Goal: Task Accomplishment & Management: Complete application form

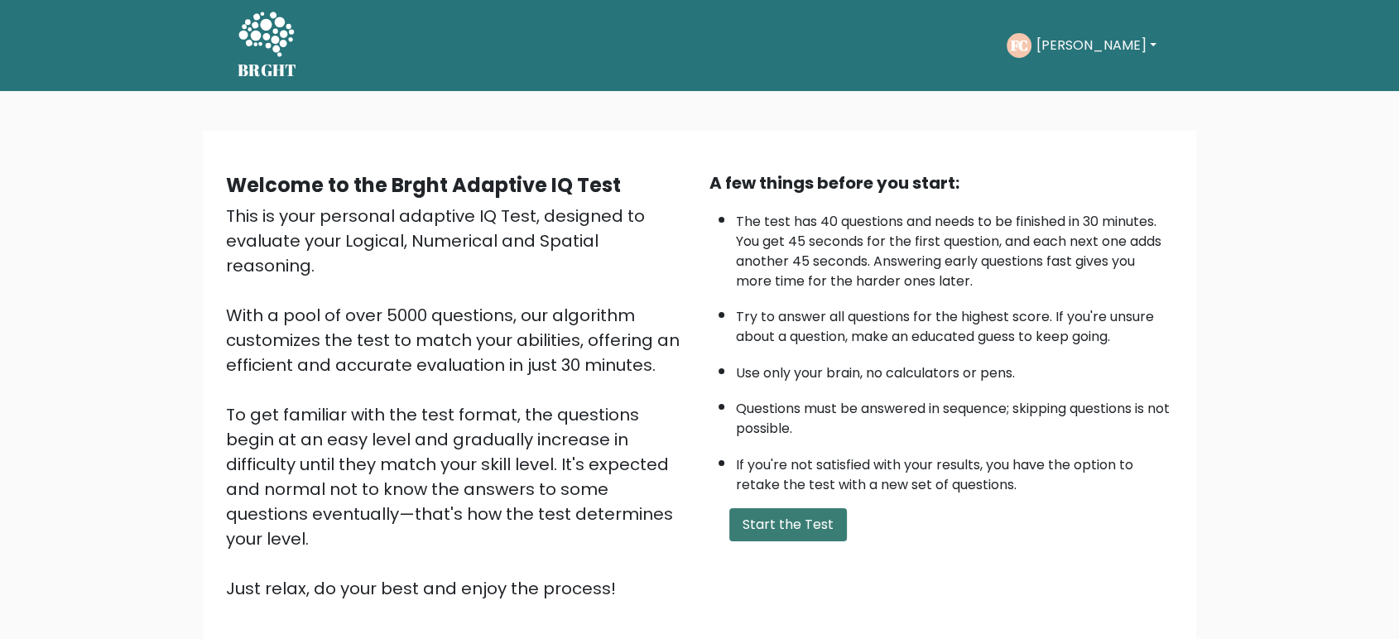
click at [768, 531] on button "Start the Test" at bounding box center [789, 524] width 118 height 33
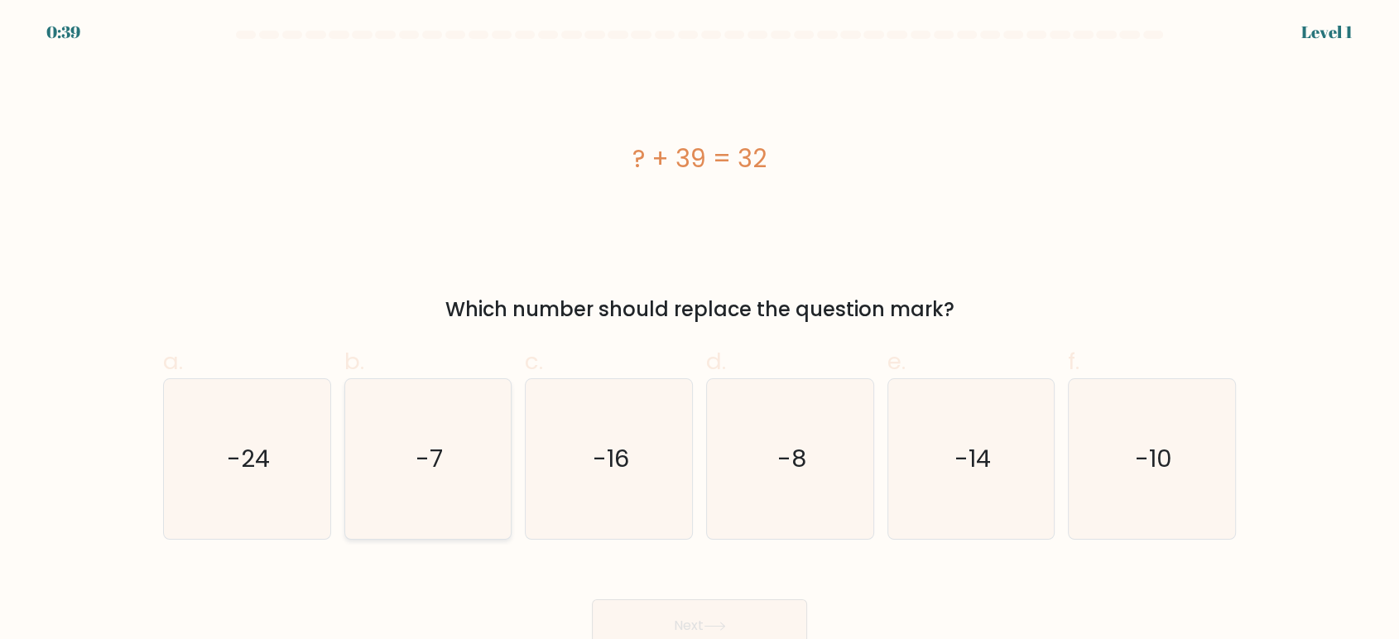
click at [477, 465] on icon "-7" at bounding box center [428, 459] width 160 height 160
click at [700, 330] on input "b. -7" at bounding box center [700, 325] width 1 height 11
radio input "true"
click at [778, 620] on button "Next" at bounding box center [699, 626] width 215 height 53
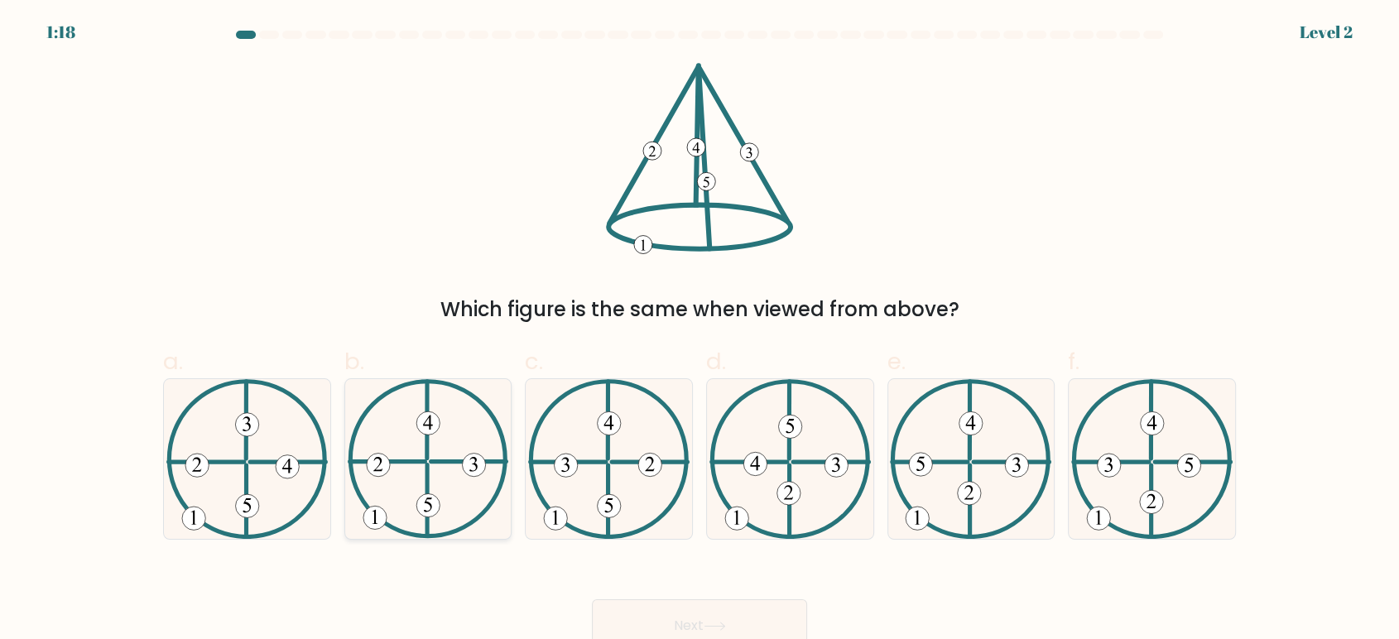
click at [403, 484] on icon at bounding box center [428, 459] width 161 height 160
click at [700, 330] on input "b." at bounding box center [700, 325] width 1 height 11
radio input "true"
click at [643, 608] on button "Next" at bounding box center [699, 626] width 215 height 53
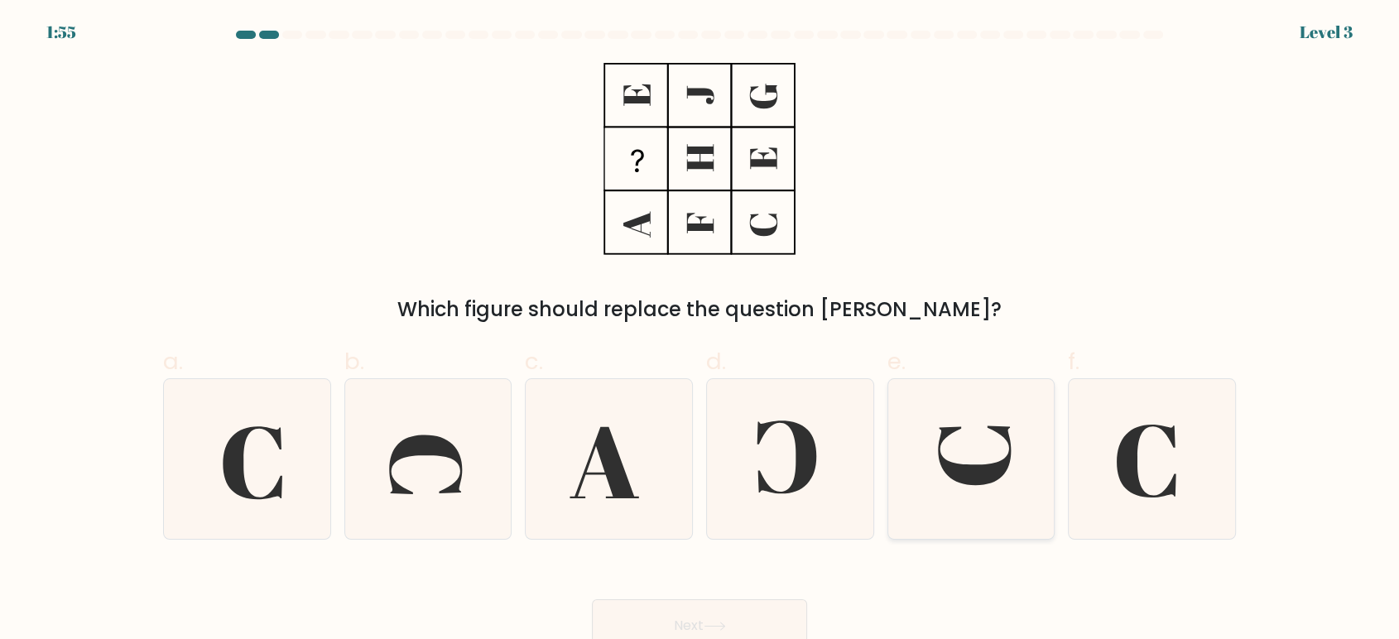
click at [1005, 454] on icon at bounding box center [971, 459] width 160 height 160
click at [701, 330] on input "e." at bounding box center [700, 325] width 1 height 11
radio input "true"
click at [731, 604] on button "Next" at bounding box center [699, 626] width 215 height 53
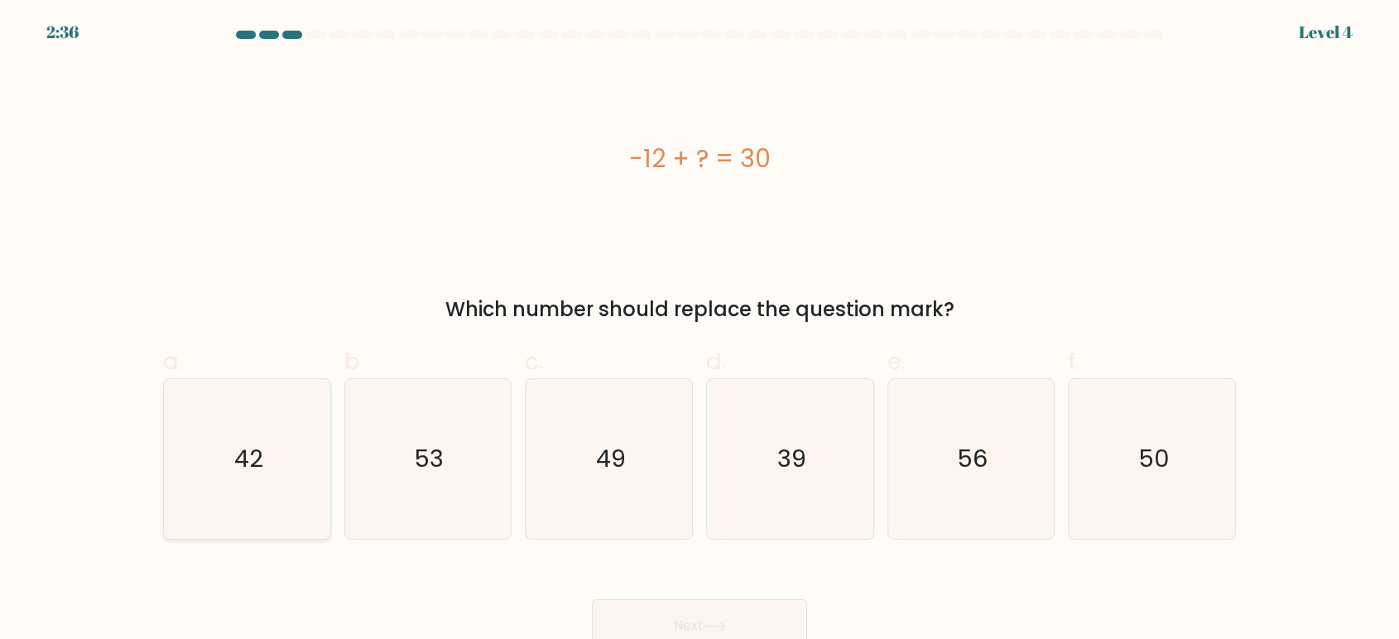
click at [251, 433] on icon "42" at bounding box center [247, 459] width 160 height 160
click at [700, 330] on input "a. 42" at bounding box center [700, 325] width 1 height 11
radio input "true"
click at [662, 606] on button "Next" at bounding box center [699, 626] width 215 height 53
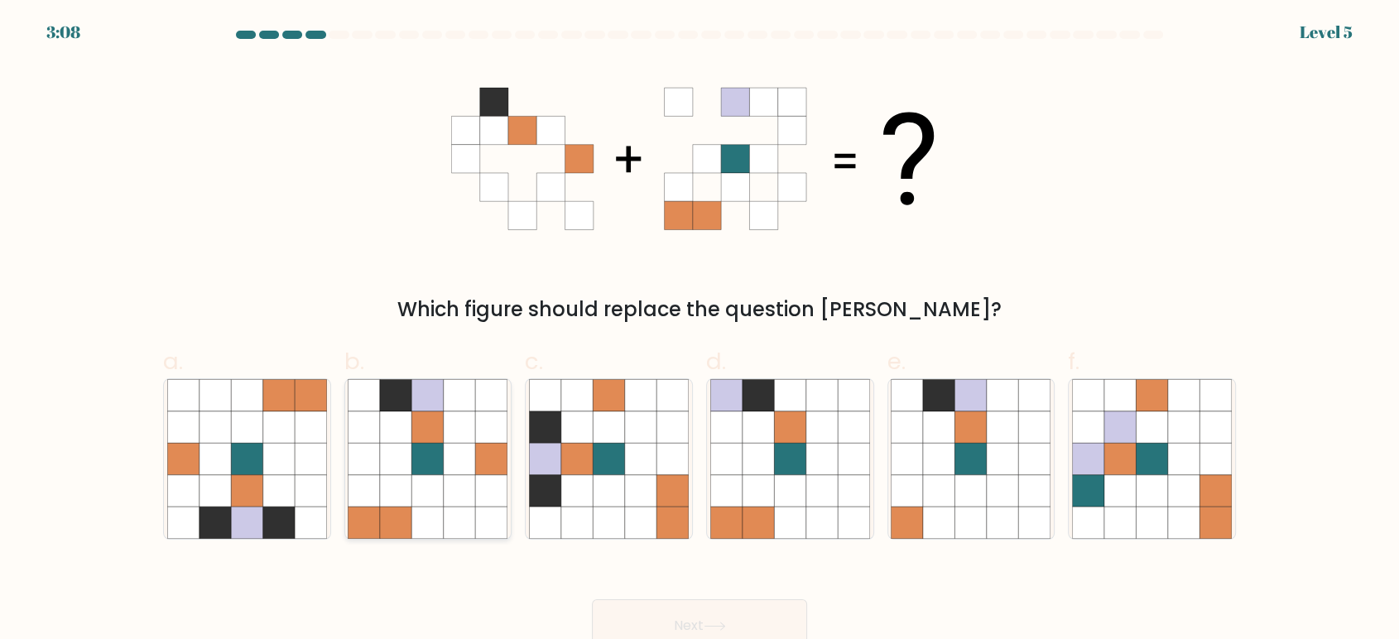
click at [428, 452] on icon at bounding box center [427, 458] width 31 height 31
click at [700, 330] on input "b." at bounding box center [700, 325] width 1 height 11
radio input "true"
click at [672, 619] on button "Next" at bounding box center [699, 626] width 215 height 53
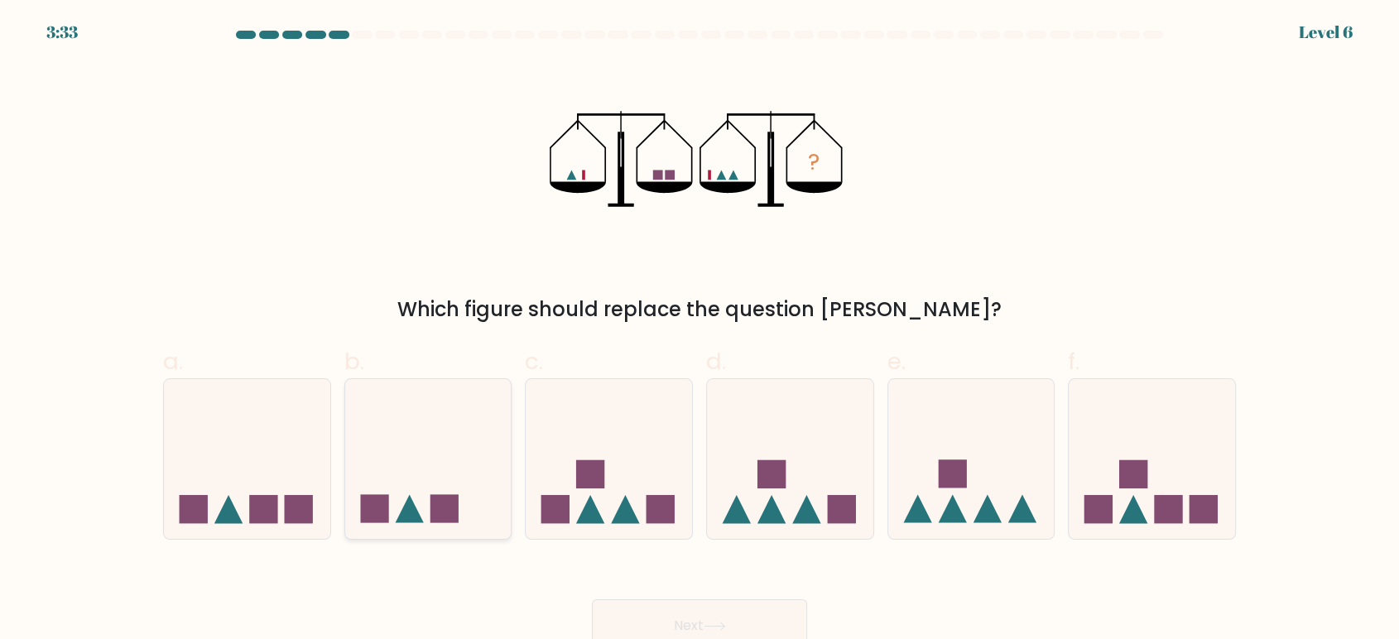
click at [417, 468] on icon at bounding box center [428, 458] width 166 height 137
click at [700, 330] on input "b." at bounding box center [700, 325] width 1 height 11
radio input "true"
click at [693, 610] on button "Next" at bounding box center [699, 626] width 215 height 53
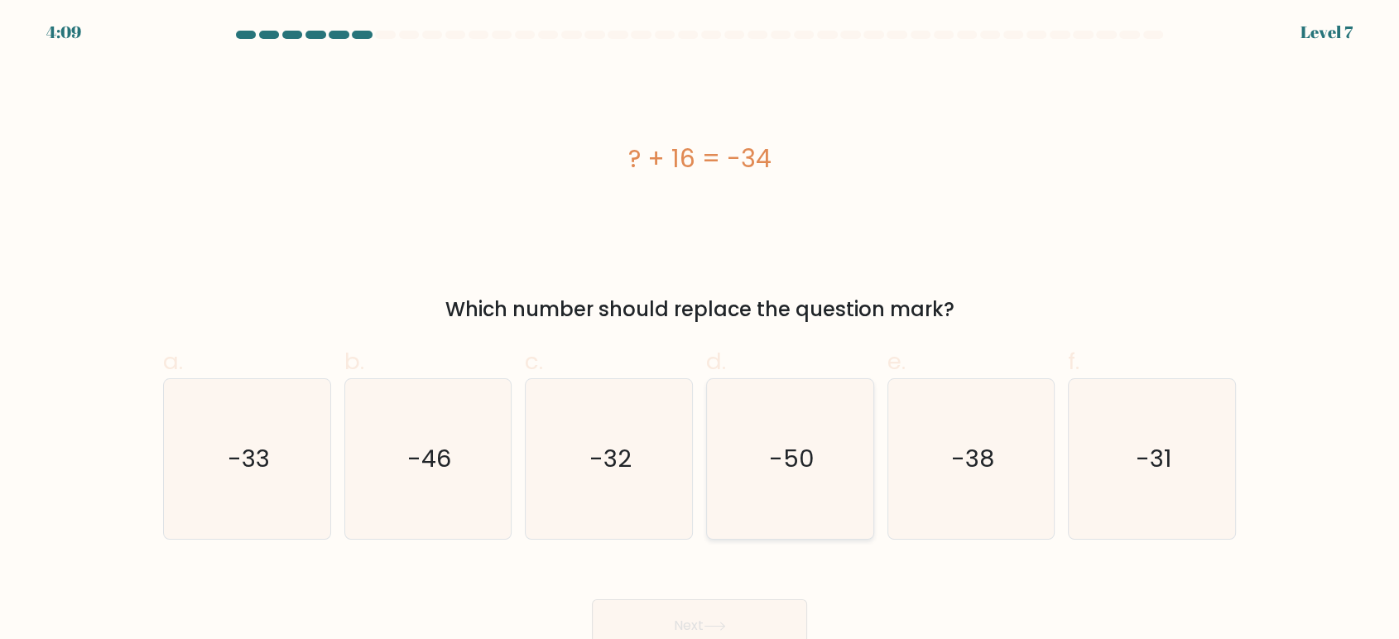
click at [818, 449] on icon "-50" at bounding box center [791, 459] width 160 height 160
click at [701, 330] on input "d. -50" at bounding box center [700, 325] width 1 height 11
radio input "true"
click at [667, 607] on button "Next" at bounding box center [699, 626] width 215 height 53
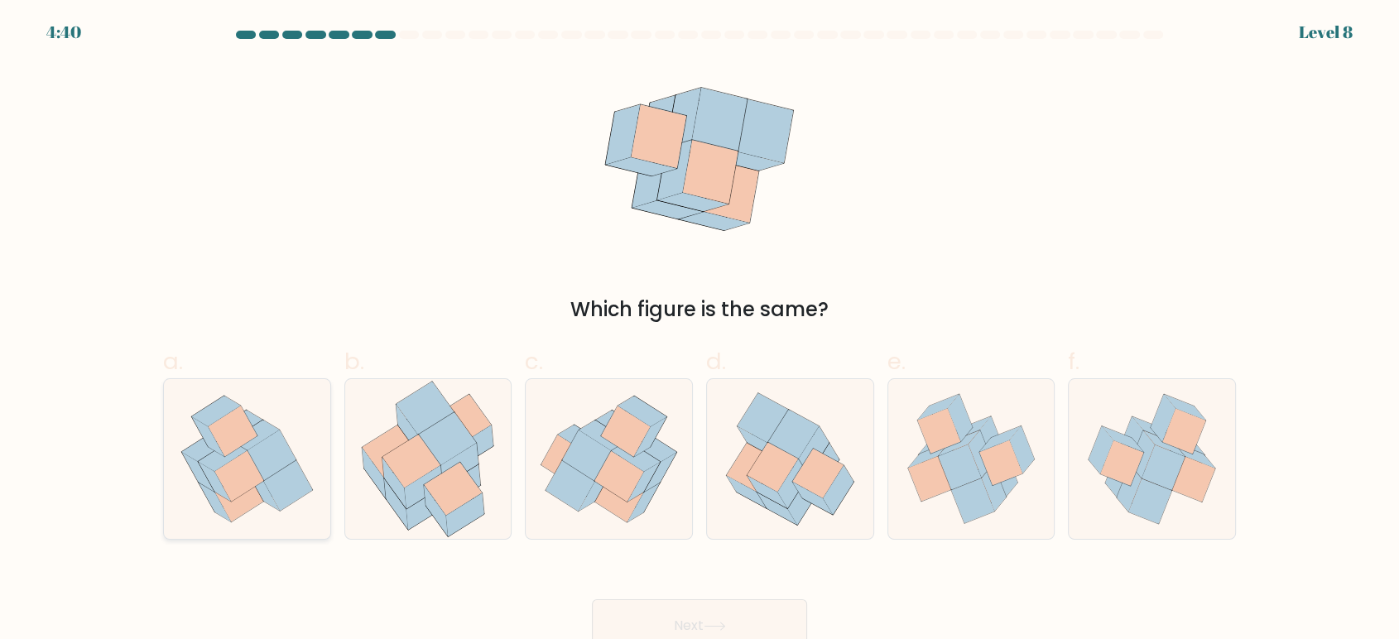
click at [277, 417] on icon at bounding box center [247, 459] width 158 height 160
click at [700, 330] on input "a." at bounding box center [700, 325] width 1 height 11
radio input "true"
click at [681, 603] on button "Next" at bounding box center [699, 626] width 215 height 53
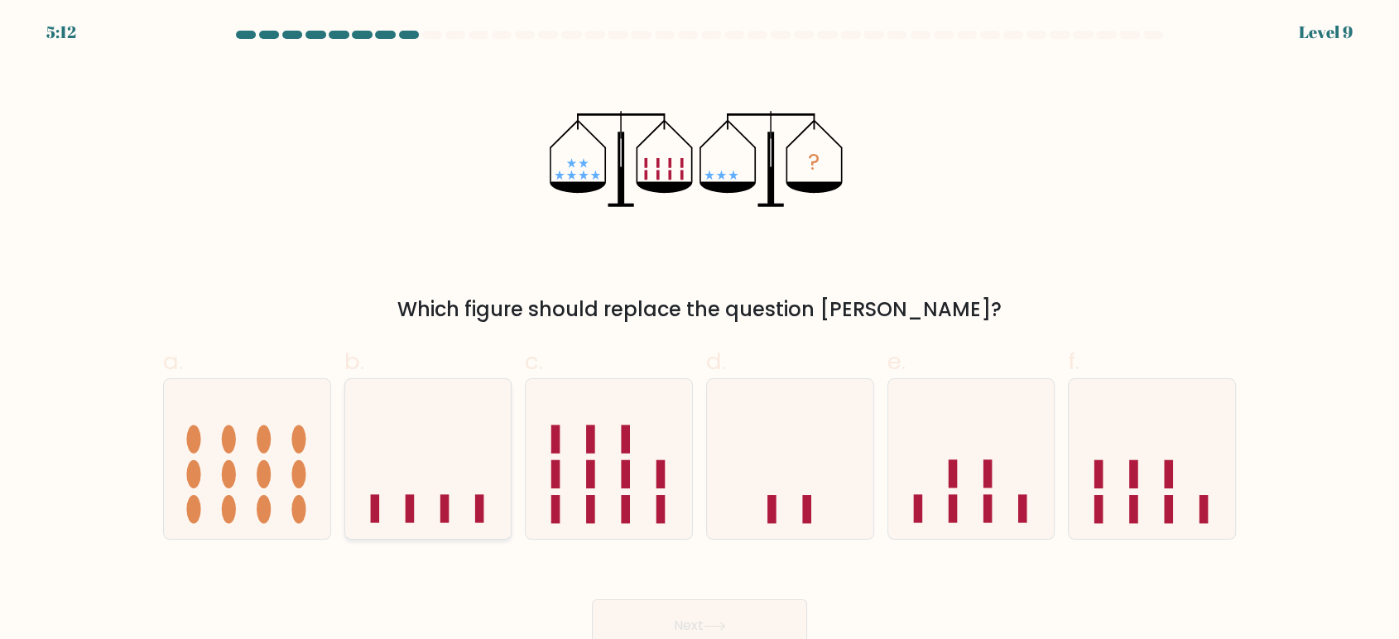
click at [394, 469] on icon at bounding box center [428, 458] width 166 height 137
click at [700, 330] on input "b." at bounding box center [700, 325] width 1 height 11
radio input "true"
click at [775, 636] on button "Next" at bounding box center [699, 626] width 215 height 53
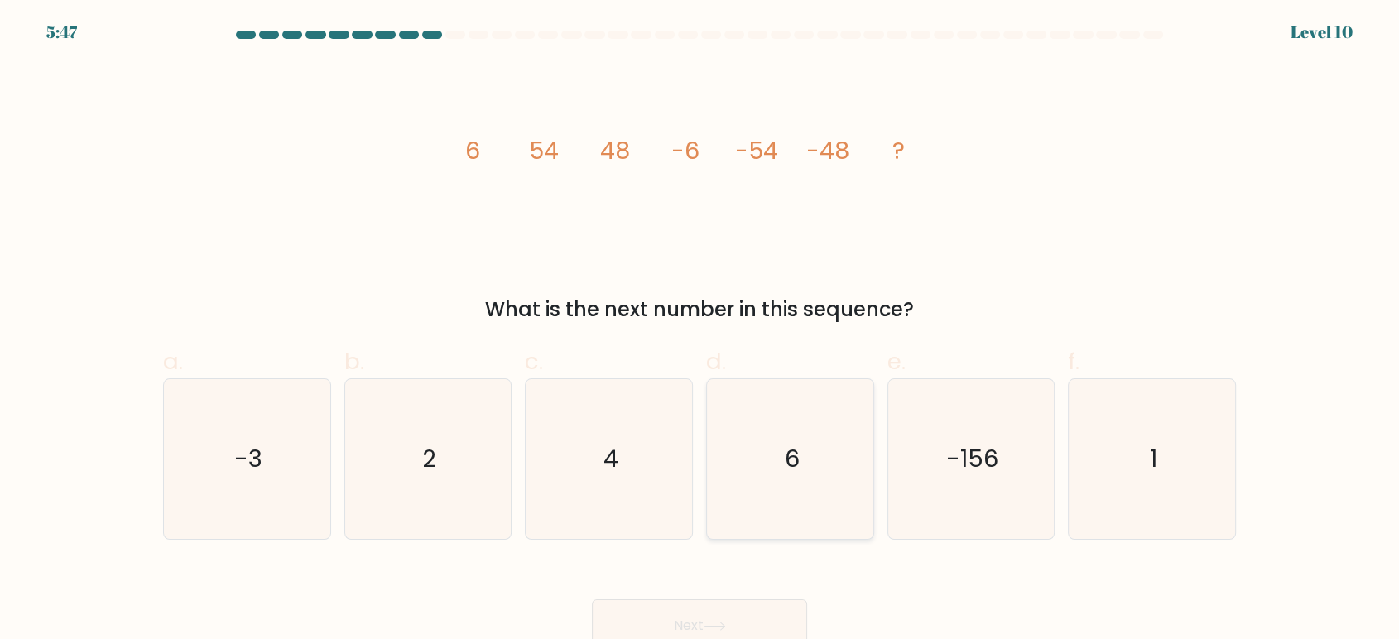
click at [828, 464] on icon "6" at bounding box center [791, 459] width 160 height 160
click at [701, 330] on input "d. 6" at bounding box center [700, 325] width 1 height 11
radio input "true"
click at [740, 614] on button "Next" at bounding box center [699, 626] width 215 height 53
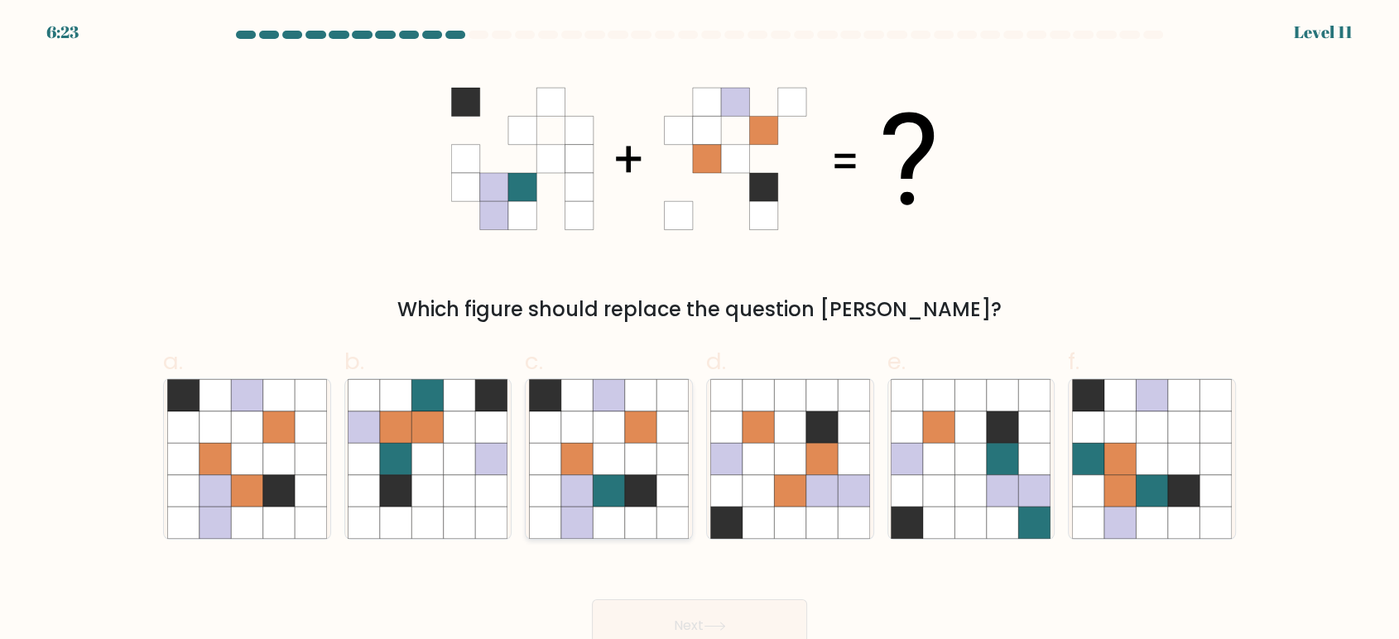
click at [614, 455] on icon at bounding box center [608, 458] width 31 height 31
click at [700, 330] on input "c." at bounding box center [700, 325] width 1 height 11
radio input "true"
click at [669, 606] on button "Next" at bounding box center [699, 626] width 215 height 53
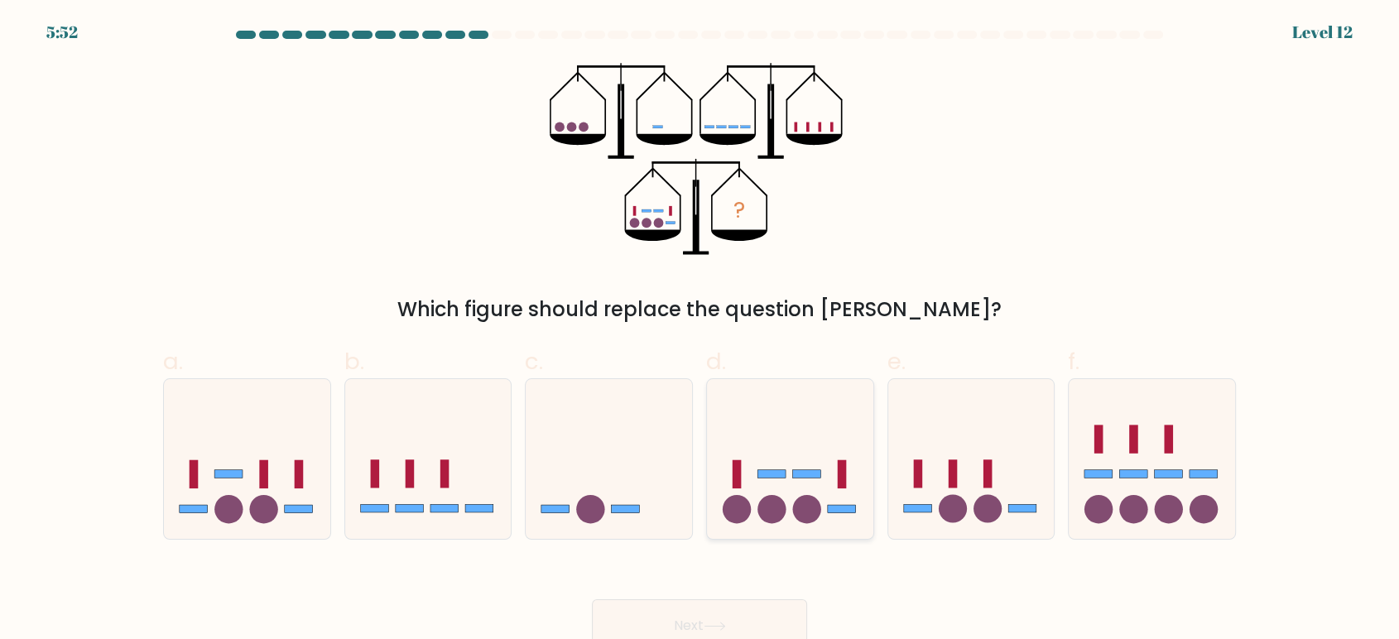
click at [818, 470] on rect at bounding box center [806, 474] width 28 height 8
click at [701, 330] on input "d." at bounding box center [700, 325] width 1 height 11
radio input "true"
click at [752, 614] on button "Next" at bounding box center [699, 626] width 215 height 53
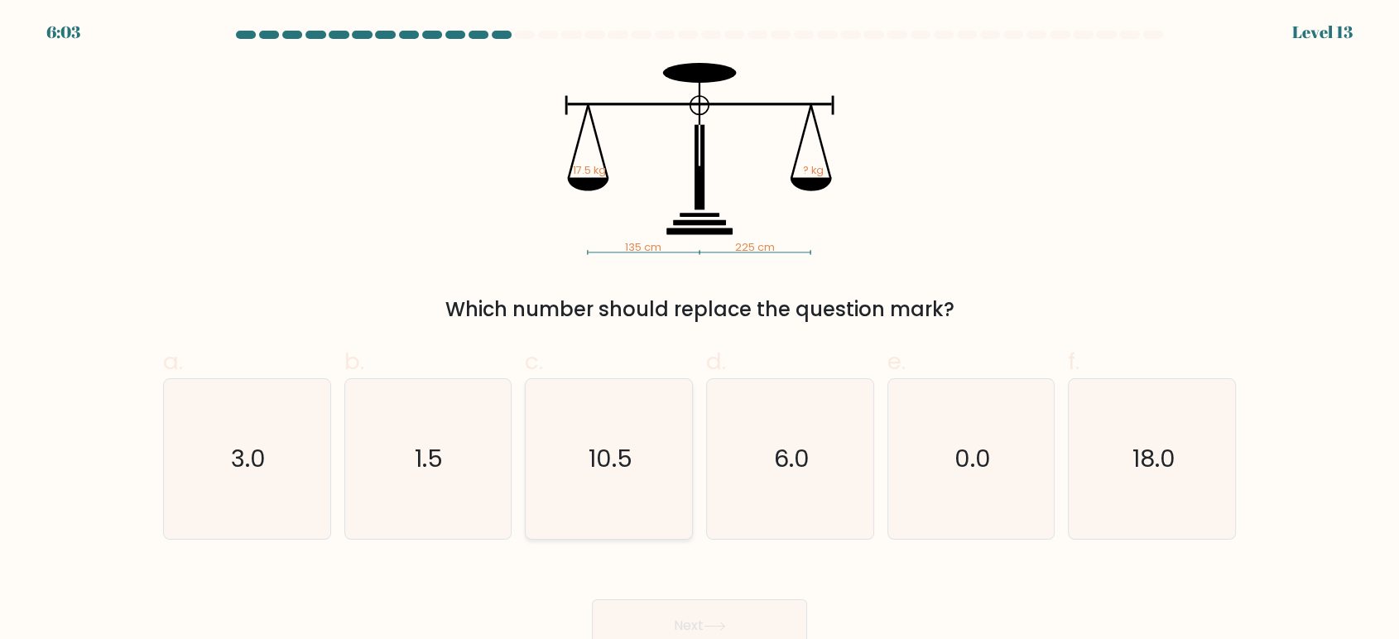
click at [643, 437] on icon "10.5" at bounding box center [609, 459] width 160 height 160
click at [700, 330] on input "c. 10.5" at bounding box center [700, 325] width 1 height 11
radio input "true"
click at [653, 624] on button "Next" at bounding box center [699, 626] width 215 height 53
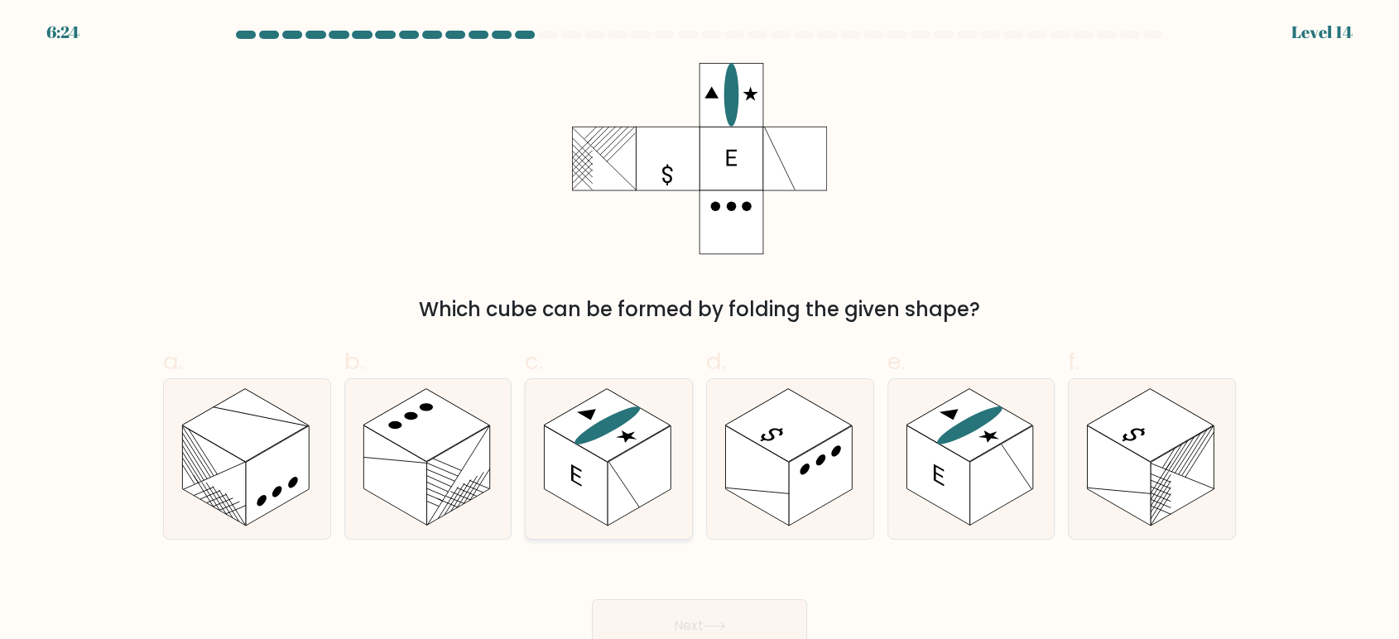
click at [623, 456] on rect at bounding box center [639, 476] width 63 height 100
click at [700, 330] on input "c." at bounding box center [700, 325] width 1 height 11
radio input "true"
click at [638, 619] on button "Next" at bounding box center [699, 626] width 215 height 53
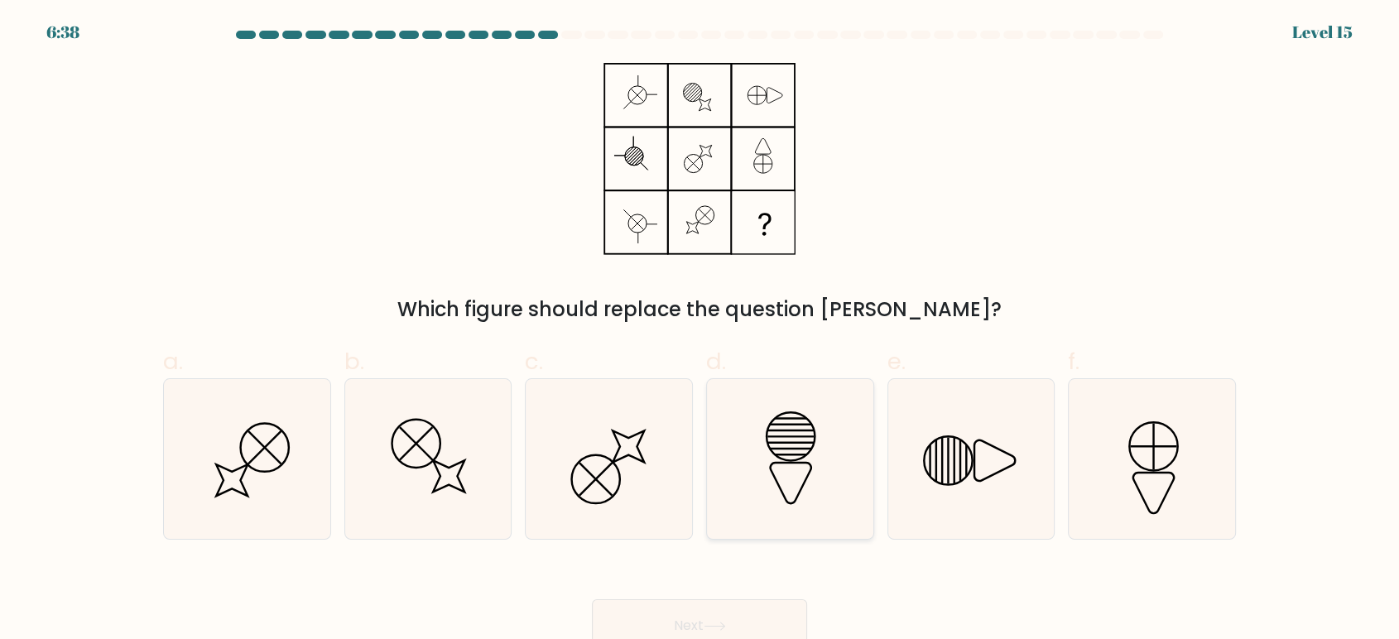
click at [817, 482] on icon at bounding box center [791, 459] width 160 height 160
click at [701, 330] on input "d." at bounding box center [700, 325] width 1 height 11
radio input "true"
click at [698, 621] on button "Next" at bounding box center [699, 626] width 215 height 53
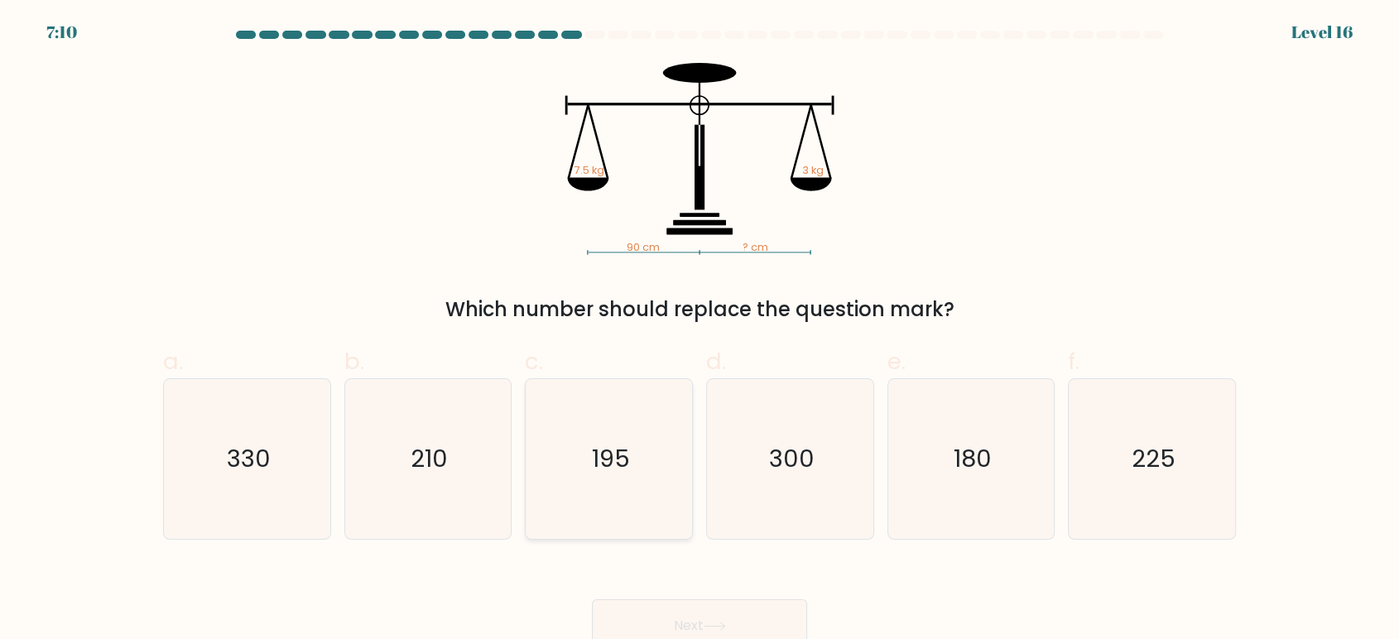
click at [628, 433] on icon "195" at bounding box center [609, 459] width 160 height 160
click at [700, 330] on input "c. 195" at bounding box center [700, 325] width 1 height 11
radio input "true"
click at [686, 619] on button "Next" at bounding box center [699, 626] width 215 height 53
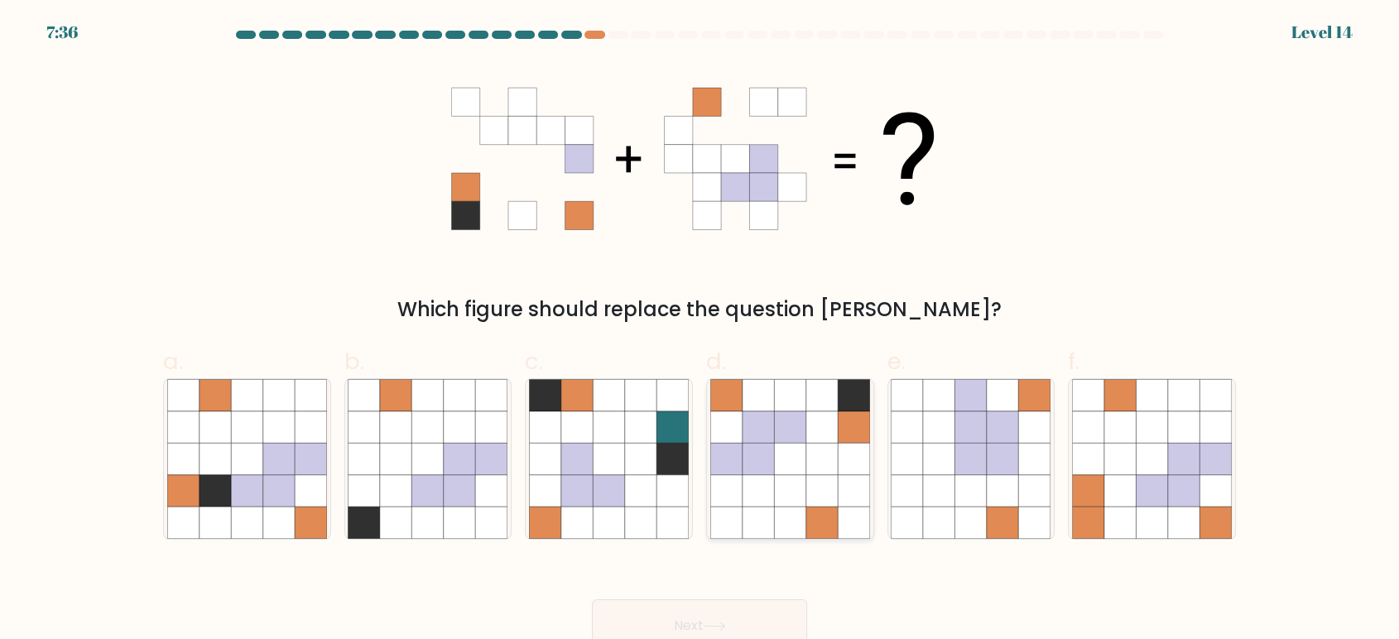
click at [754, 428] on icon at bounding box center [758, 427] width 31 height 31
click at [701, 330] on input "d." at bounding box center [700, 325] width 1 height 11
radio input "true"
click at [735, 614] on button "Next" at bounding box center [699, 626] width 215 height 53
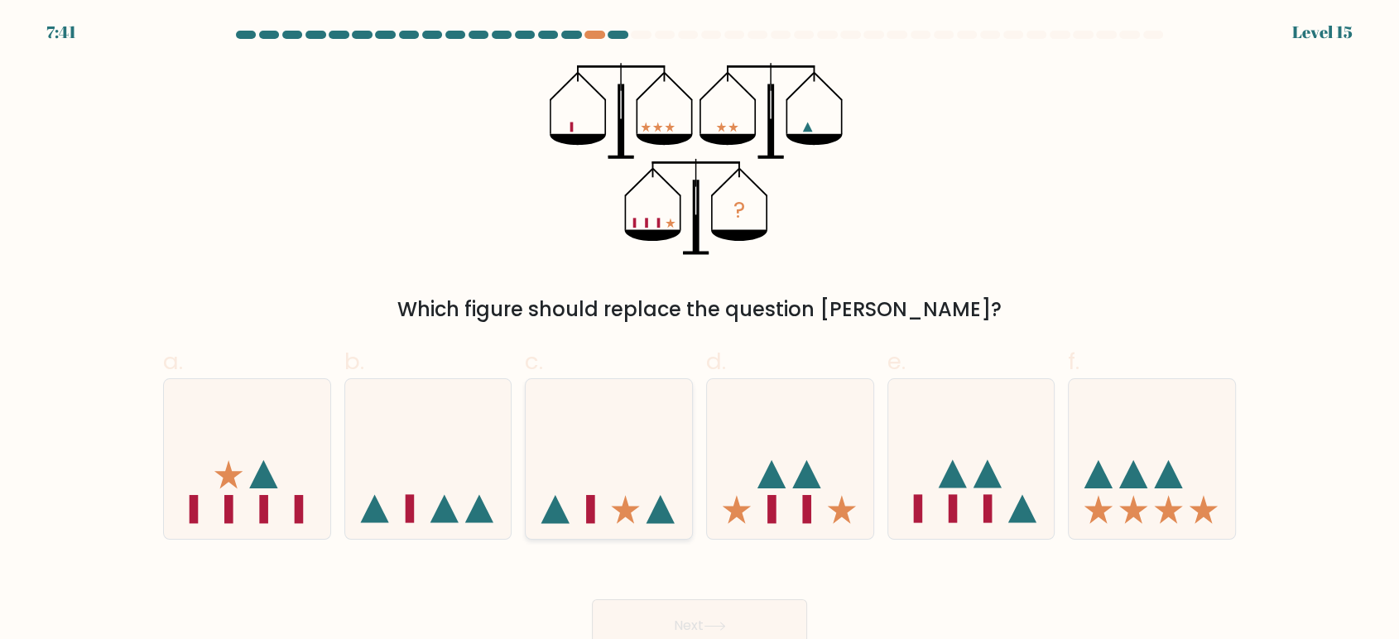
click at [634, 457] on icon at bounding box center [609, 458] width 166 height 137
click at [700, 330] on input "c." at bounding box center [700, 325] width 1 height 11
radio input "true"
click at [683, 625] on button "Next" at bounding box center [699, 626] width 215 height 53
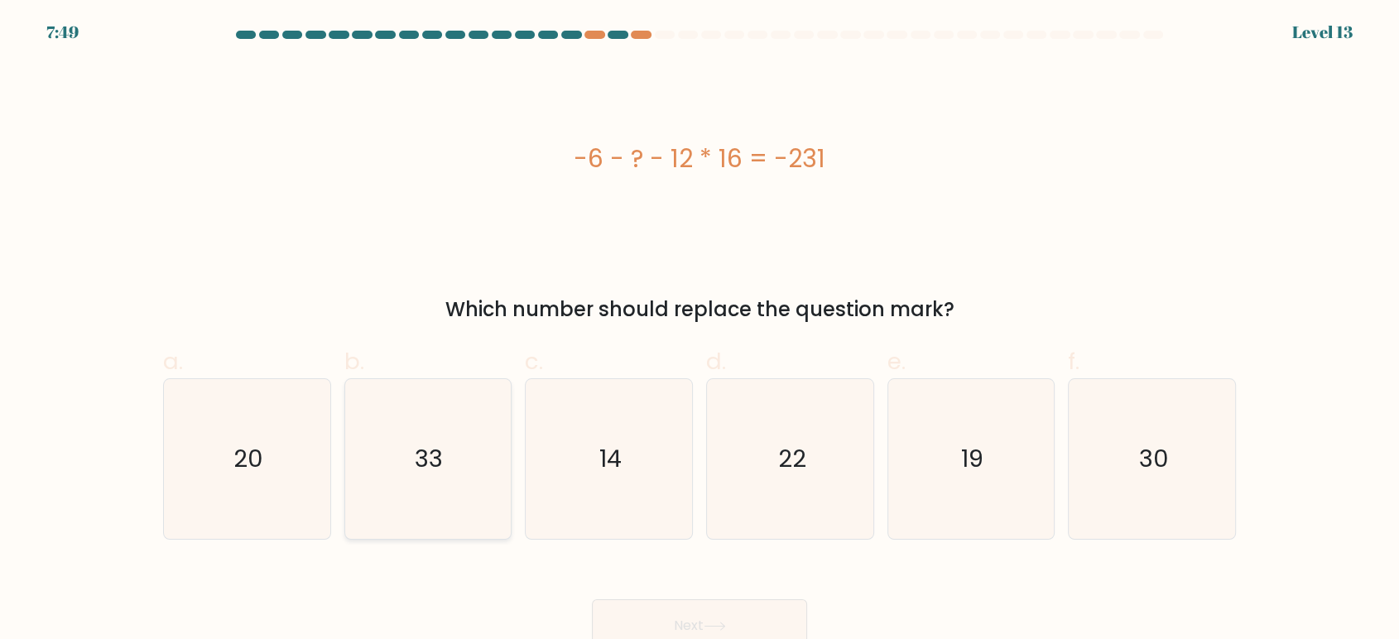
click at [464, 499] on icon "33" at bounding box center [428, 459] width 160 height 160
click at [700, 330] on input "b. 33" at bounding box center [700, 325] width 1 height 11
radio input "true"
click at [648, 604] on button "Next" at bounding box center [699, 626] width 215 height 53
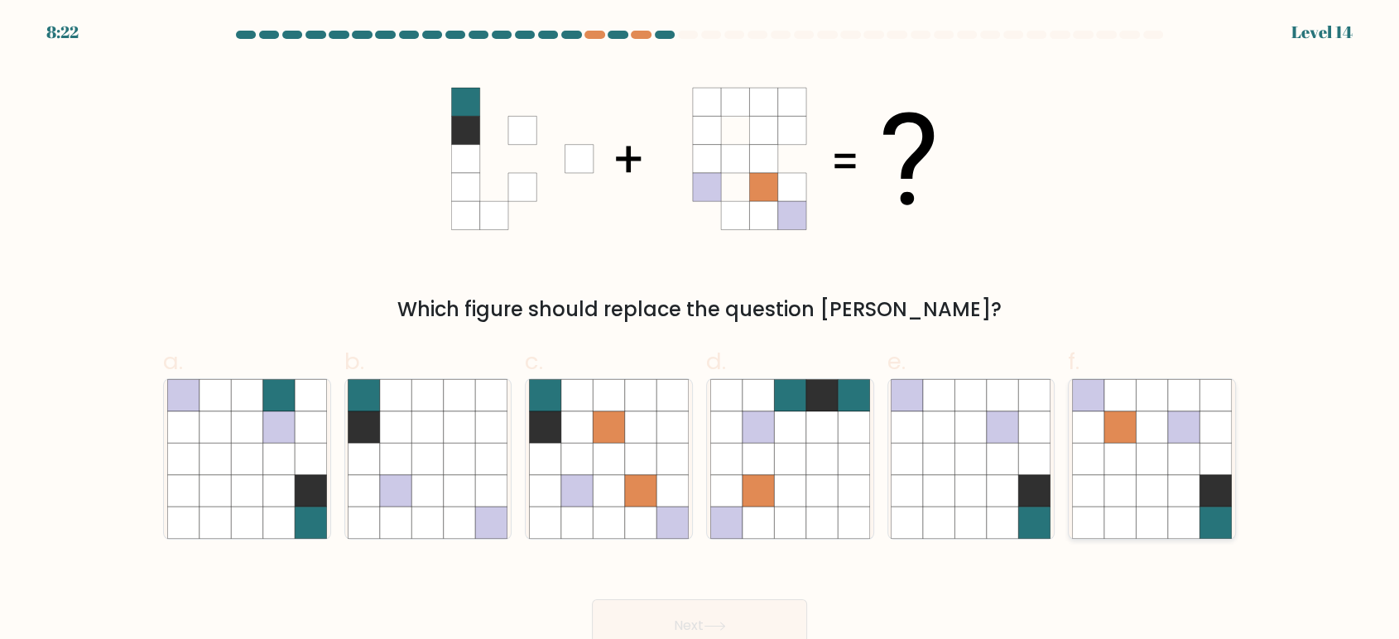
click at [1145, 456] on icon at bounding box center [1151, 458] width 31 height 31
click at [701, 330] on input "f." at bounding box center [700, 325] width 1 height 11
radio input "true"
click at [744, 616] on button "Next" at bounding box center [699, 626] width 215 height 53
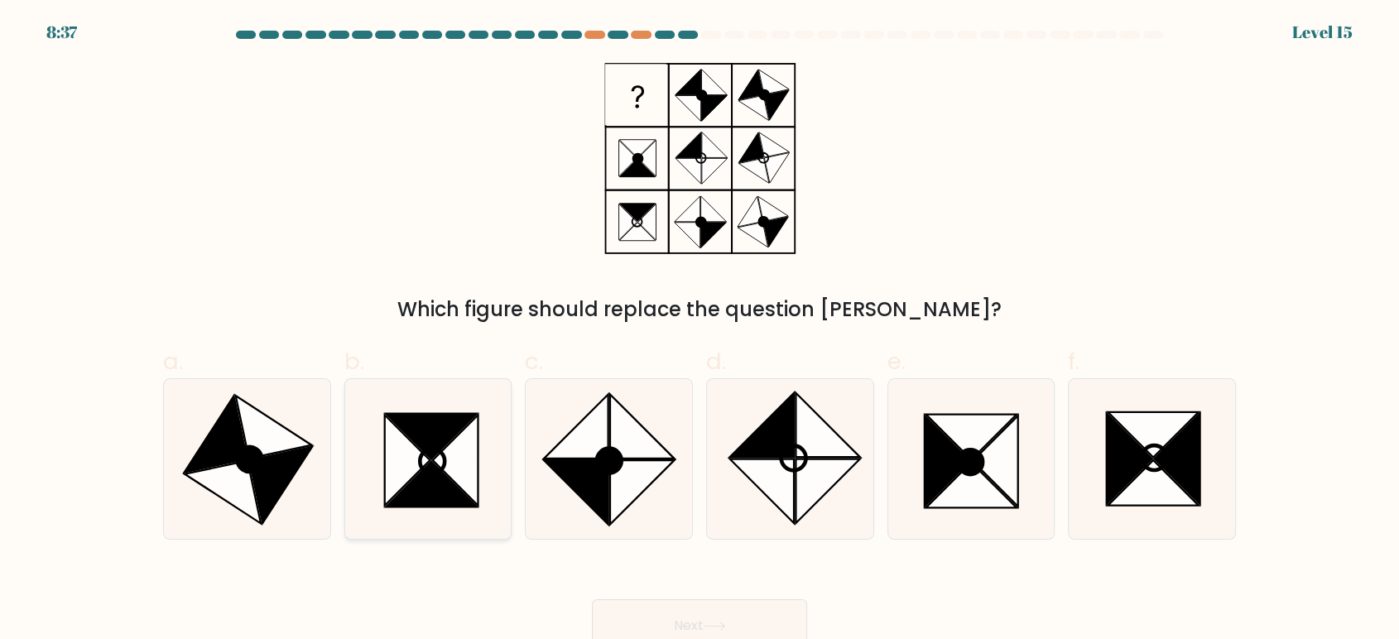
click at [466, 430] on icon at bounding box center [456, 460] width 46 height 91
click at [700, 330] on input "b." at bounding box center [700, 325] width 1 height 11
radio input "true"
click at [652, 608] on button "Next" at bounding box center [699, 626] width 215 height 53
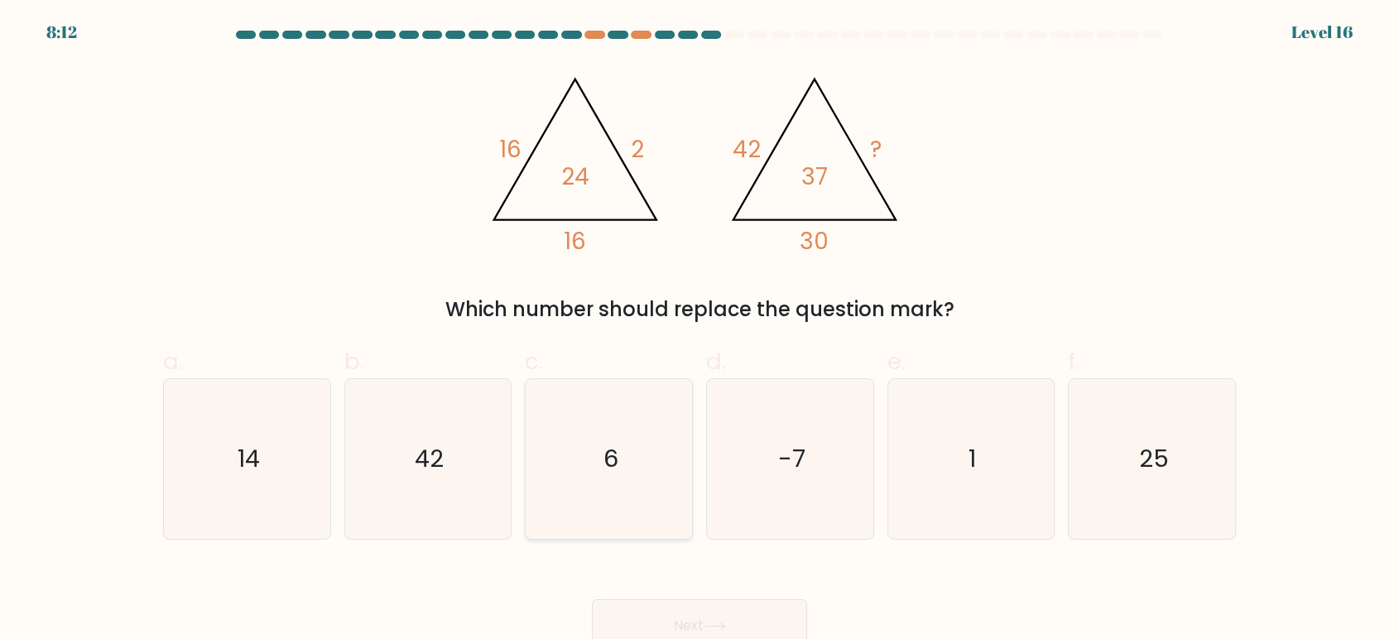
click at [651, 396] on icon "6" at bounding box center [609, 459] width 160 height 160
click at [700, 330] on input "c. 6" at bounding box center [700, 325] width 1 height 11
radio input "true"
click at [693, 614] on button "Next" at bounding box center [699, 626] width 215 height 53
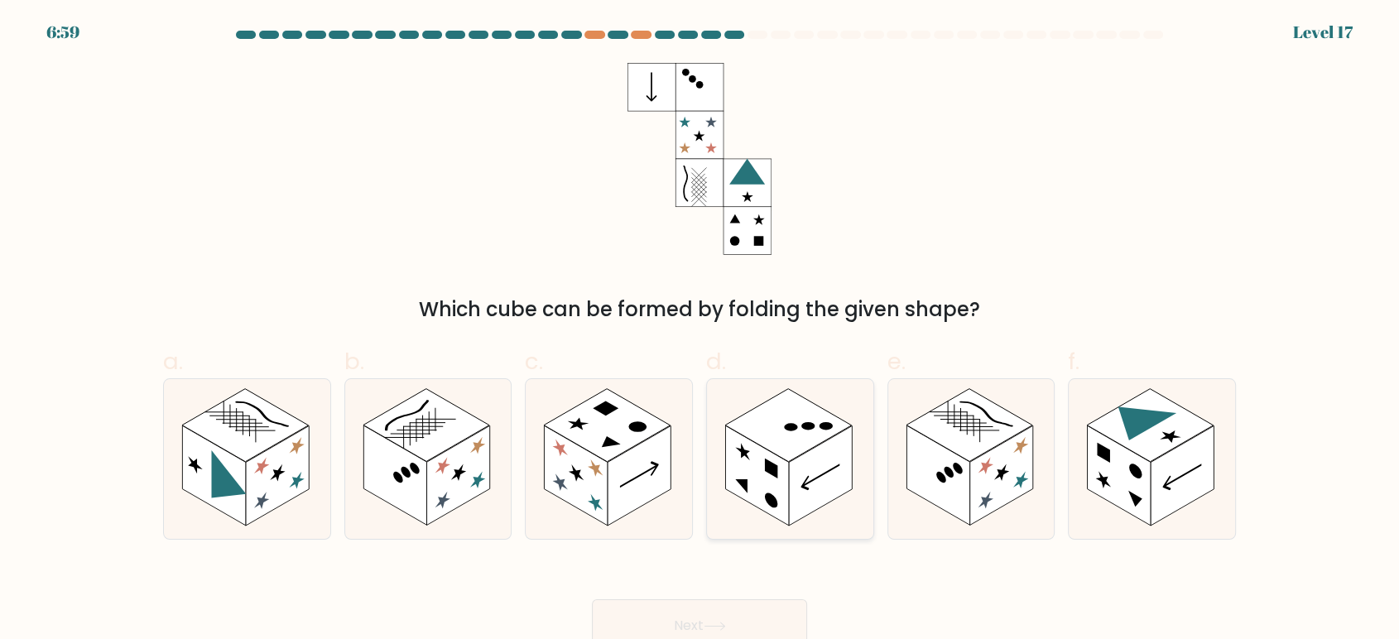
click at [807, 465] on rect at bounding box center [820, 476] width 63 height 100
click at [701, 330] on input "d." at bounding box center [700, 325] width 1 height 11
radio input "true"
click at [732, 611] on button "Next" at bounding box center [699, 626] width 215 height 53
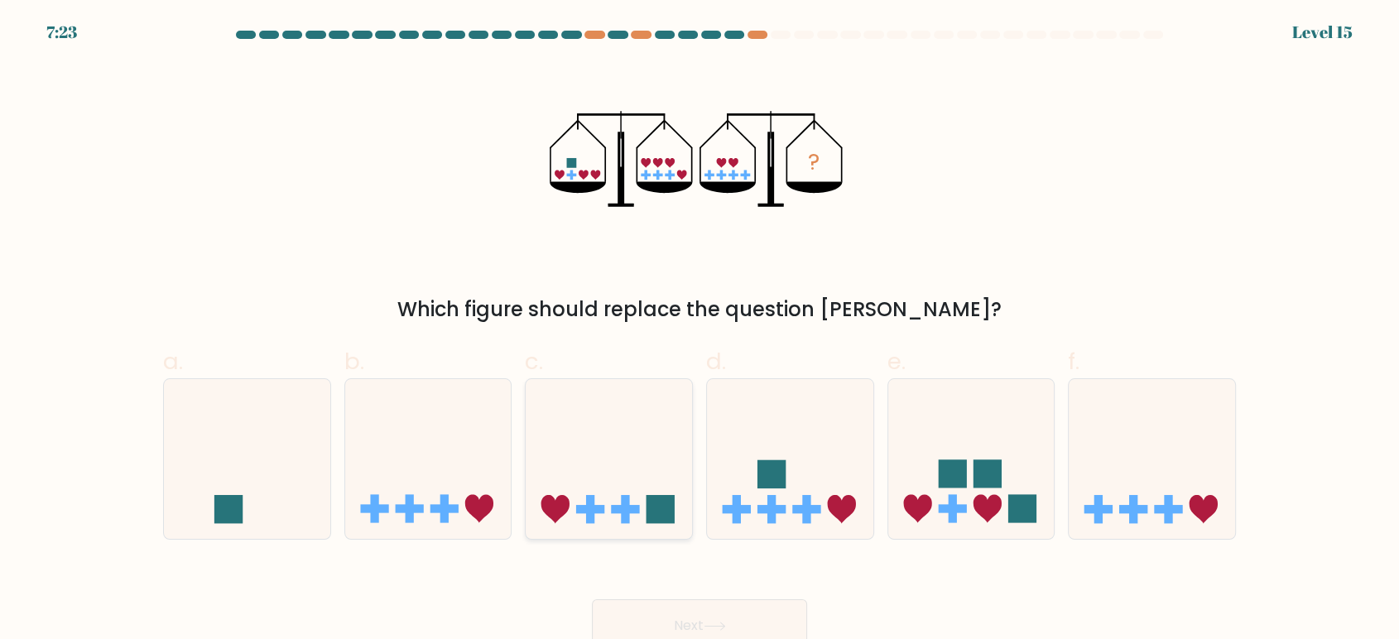
click at [624, 423] on icon at bounding box center [609, 458] width 166 height 137
click at [700, 330] on input "c." at bounding box center [700, 325] width 1 height 11
radio input "true"
click at [681, 627] on button "Next" at bounding box center [699, 626] width 215 height 53
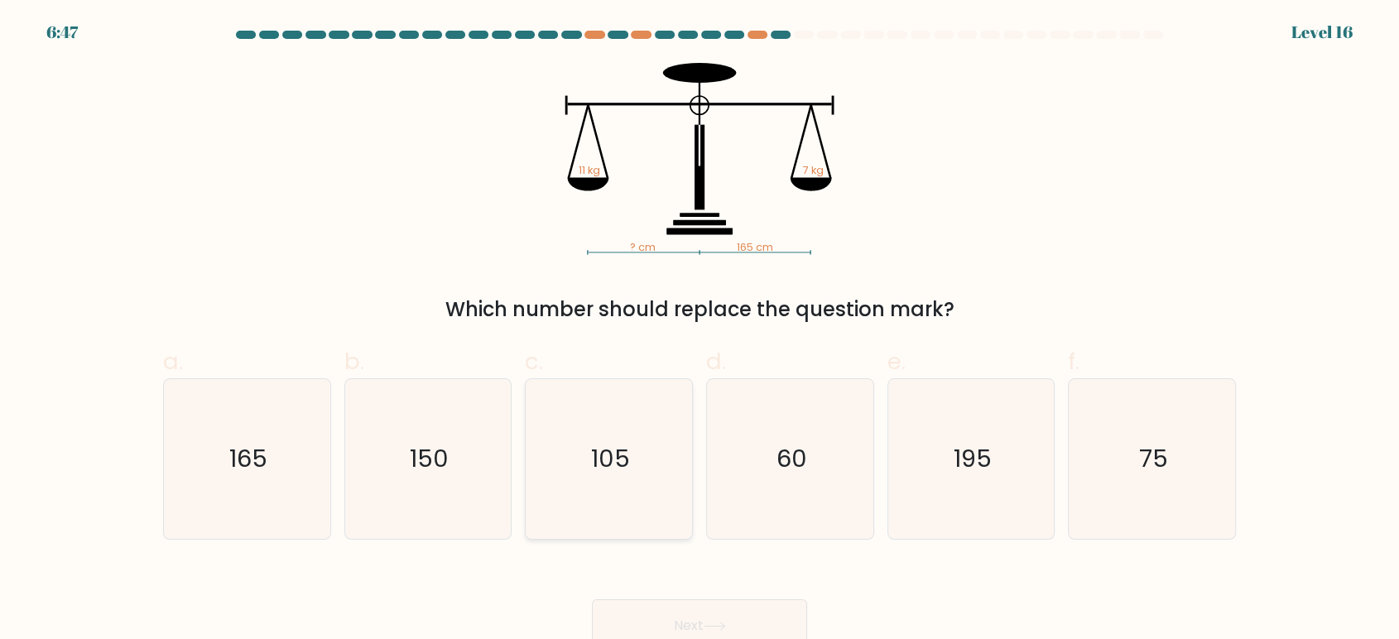
click at [655, 483] on icon "105" at bounding box center [609, 459] width 160 height 160
click at [700, 330] on input "c. 105" at bounding box center [700, 325] width 1 height 11
radio input "true"
click at [667, 610] on button "Next" at bounding box center [699, 626] width 215 height 53
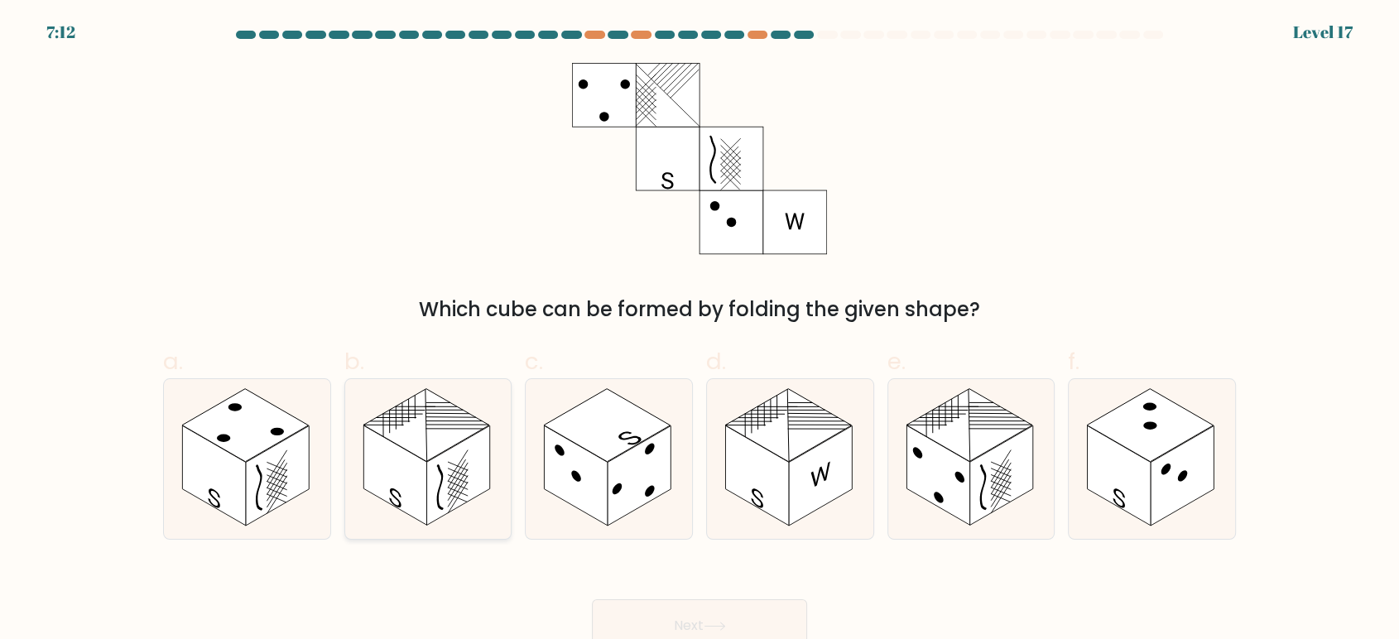
click at [494, 477] on icon at bounding box center [428, 459] width 166 height 160
click at [700, 330] on input "b." at bounding box center [700, 325] width 1 height 11
radio input "true"
click at [695, 605] on button "Next" at bounding box center [699, 626] width 215 height 53
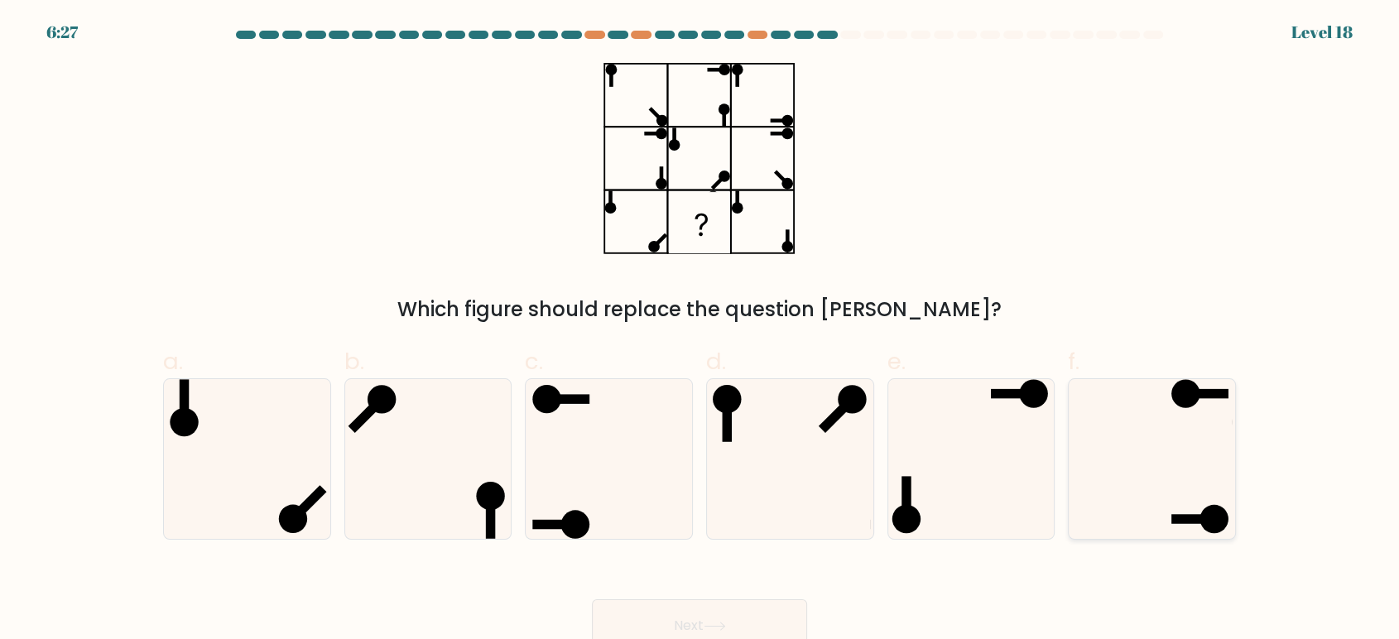
click at [1210, 448] on icon at bounding box center [1152, 459] width 160 height 160
click at [701, 330] on input "f." at bounding box center [700, 325] width 1 height 11
radio input "true"
click at [679, 620] on button "Next" at bounding box center [699, 626] width 215 height 53
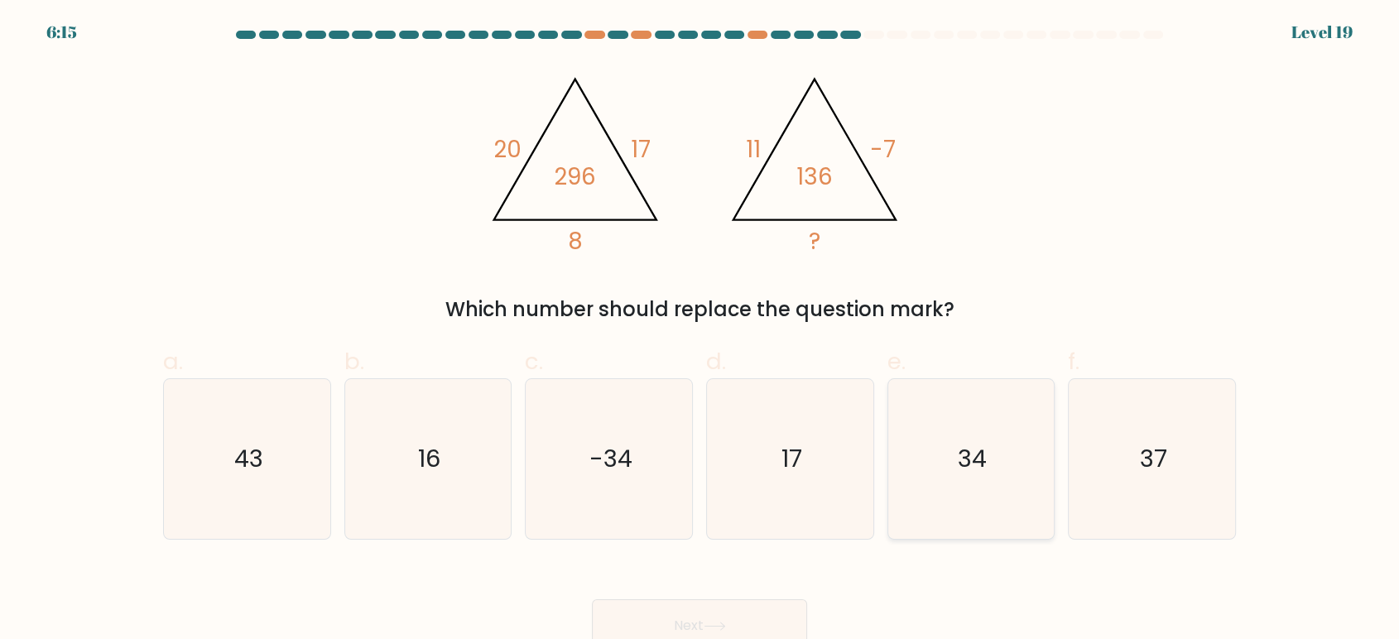
click at [946, 478] on icon "34" at bounding box center [971, 459] width 160 height 160
click at [701, 330] on input "e. 34" at bounding box center [700, 325] width 1 height 11
radio input "true"
click at [735, 608] on button "Next" at bounding box center [699, 626] width 215 height 53
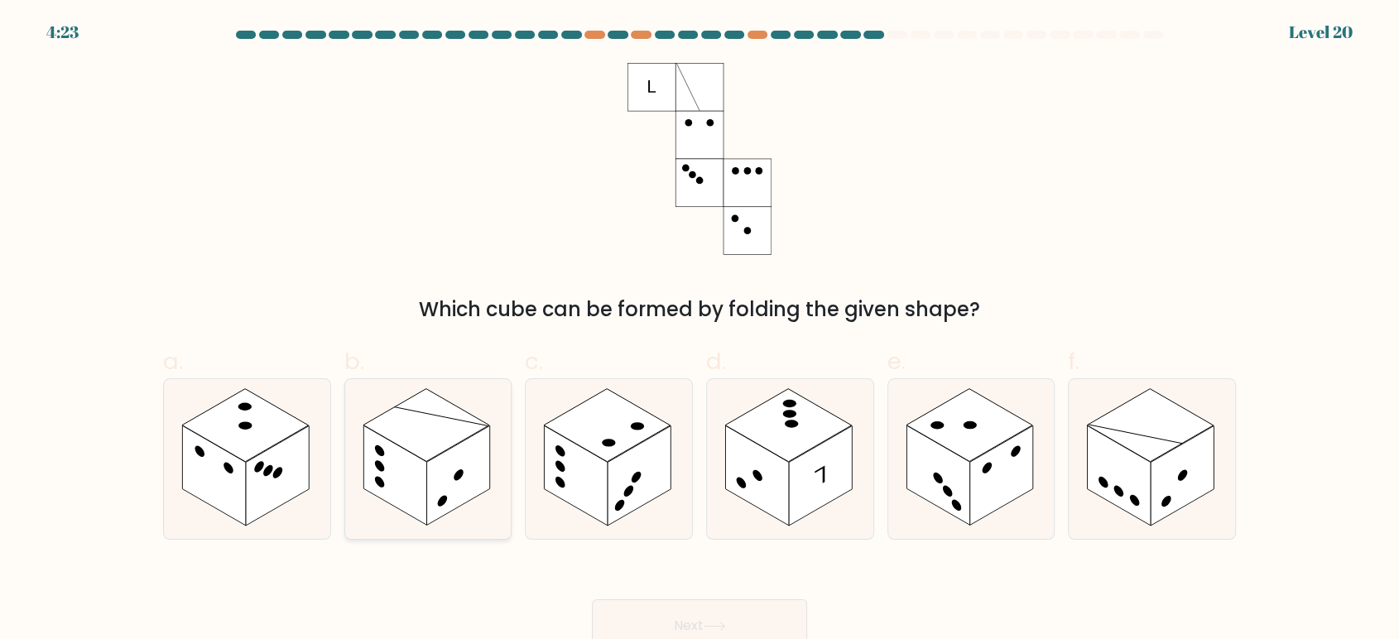
drag, startPoint x: 470, startPoint y: 469, endPoint x: 464, endPoint y: 462, distance: 9.4
click at [464, 462] on rect at bounding box center [457, 476] width 63 height 100
click at [700, 330] on input "b." at bounding box center [700, 325] width 1 height 11
radio input "true"
click at [696, 629] on button "Next" at bounding box center [699, 626] width 215 height 53
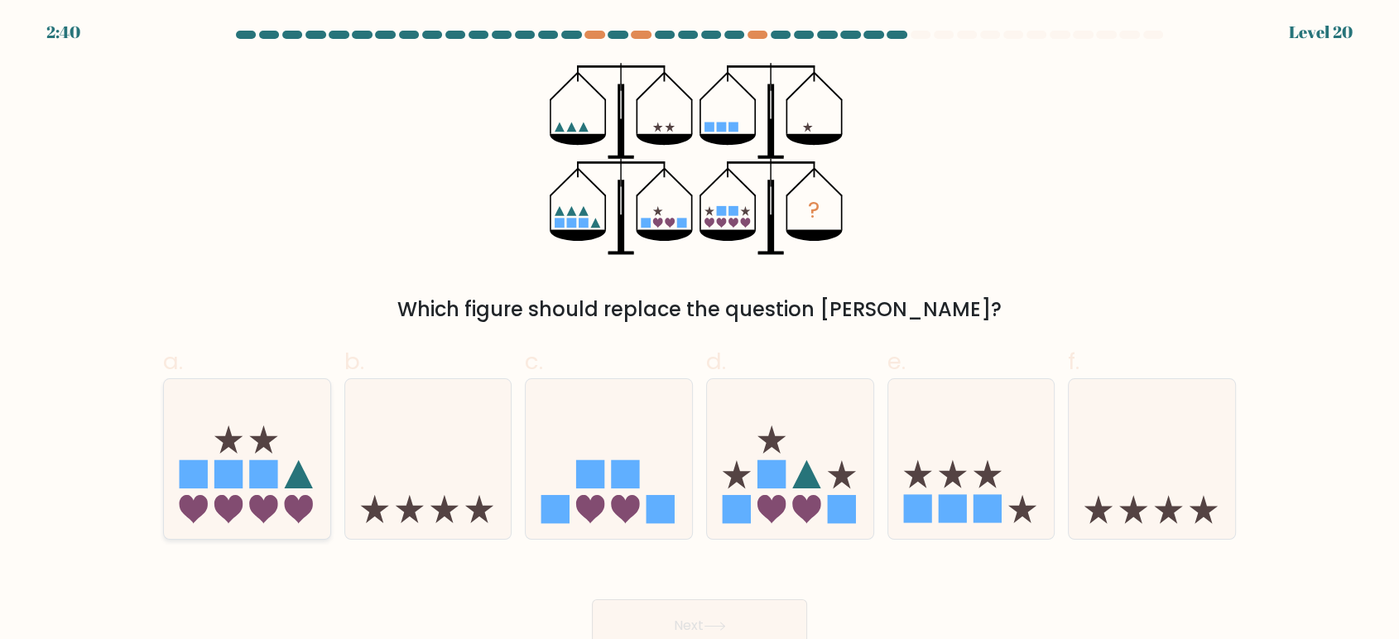
click at [268, 473] on rect at bounding box center [263, 474] width 28 height 28
click at [700, 330] on input "a." at bounding box center [700, 325] width 1 height 11
radio input "true"
click at [268, 473] on rect at bounding box center [263, 474] width 28 height 28
click at [700, 330] on input "a." at bounding box center [700, 325] width 1 height 11
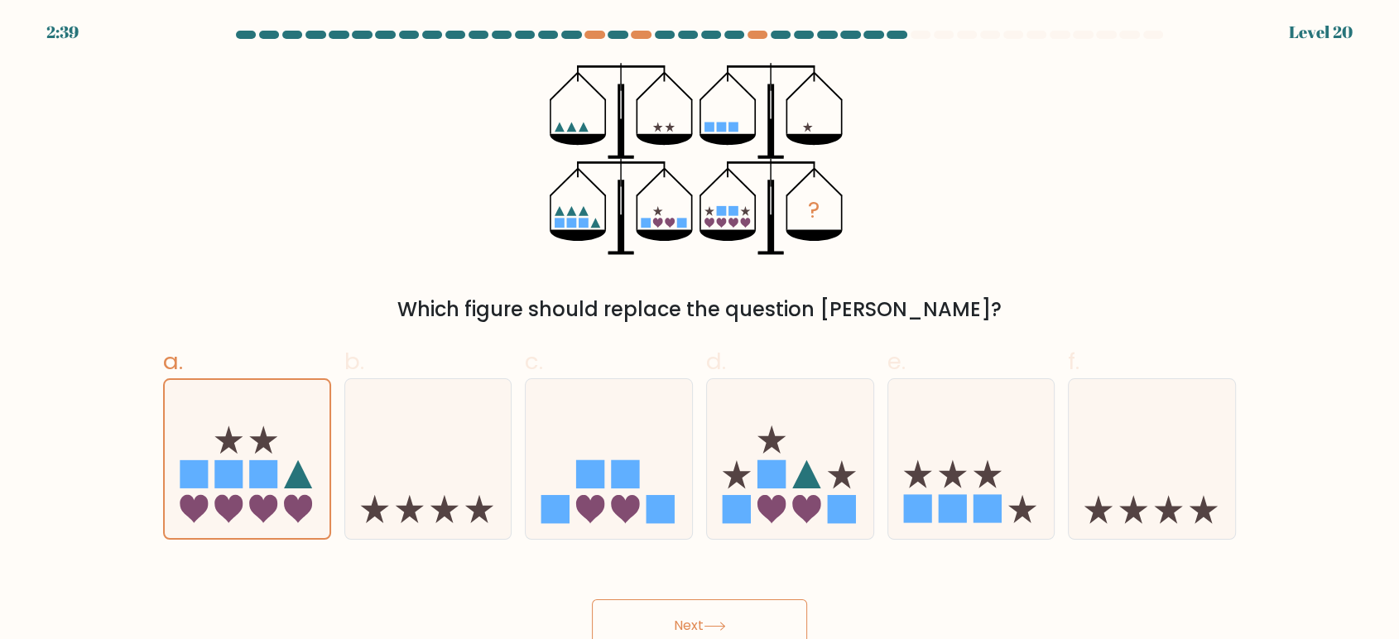
click at [685, 625] on button "Next" at bounding box center [699, 626] width 215 height 53
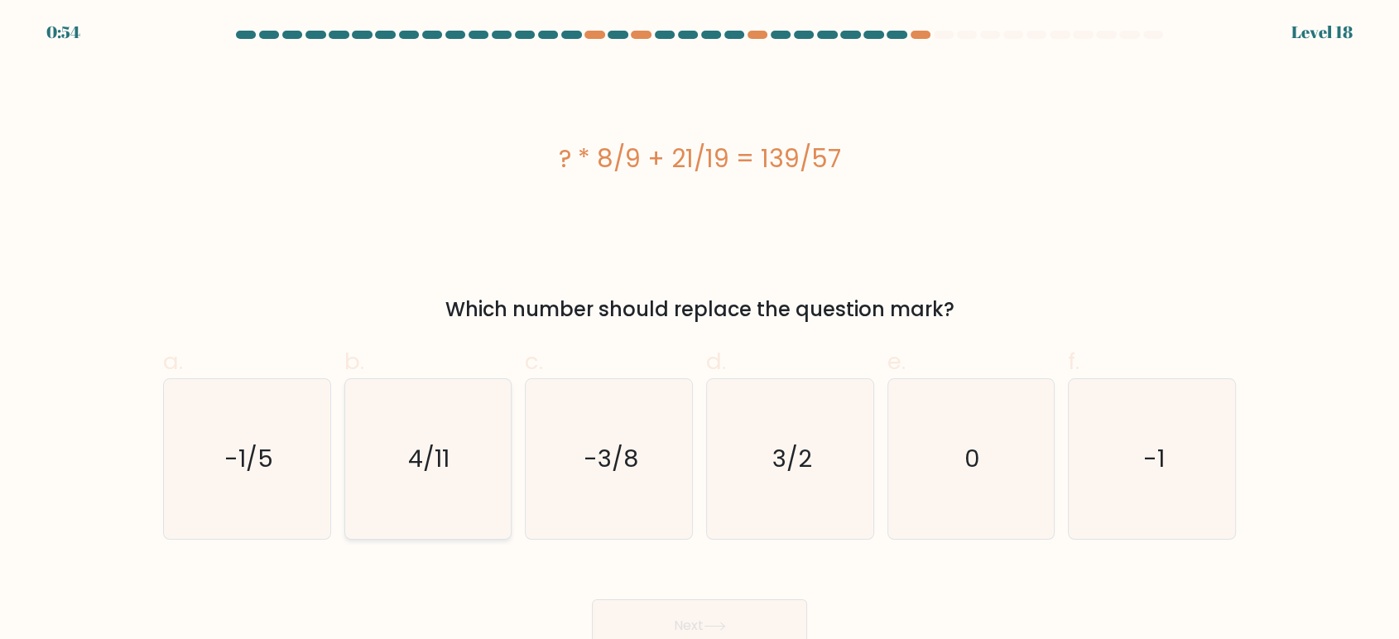
click at [460, 416] on icon "4/11" at bounding box center [428, 459] width 160 height 160
click at [700, 330] on input "b. 4/11" at bounding box center [700, 325] width 1 height 11
radio input "true"
click at [682, 600] on button "Next" at bounding box center [699, 626] width 215 height 53
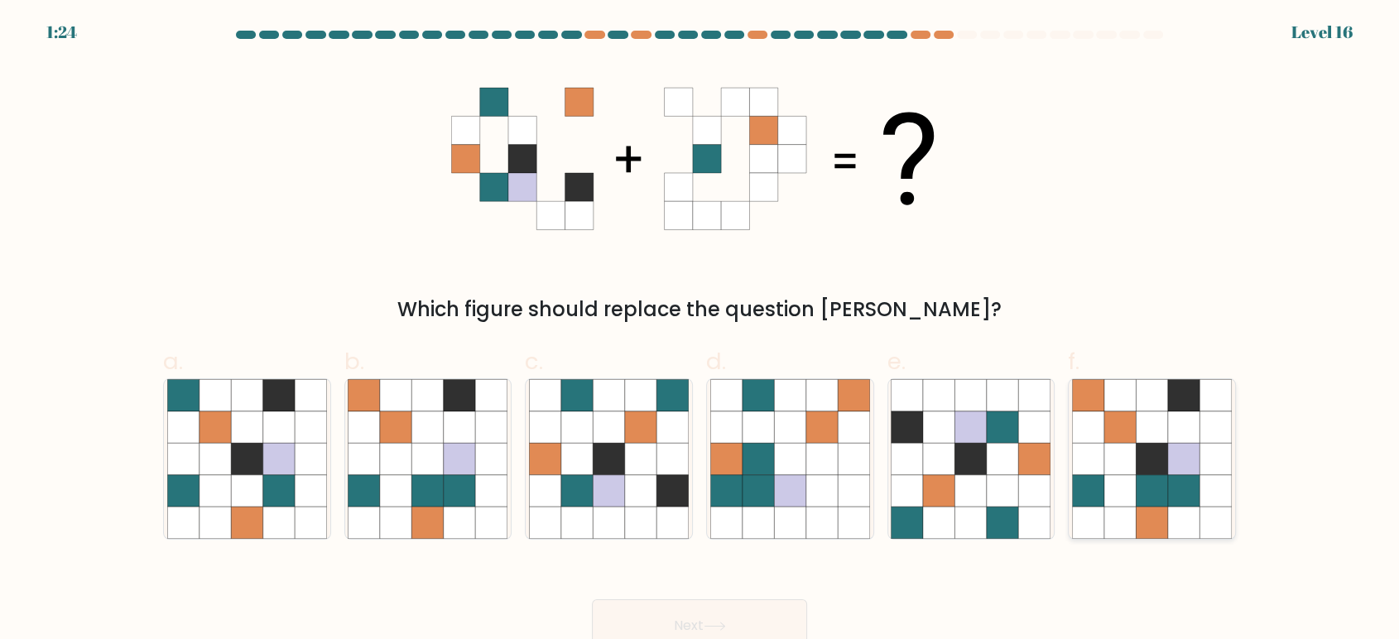
click at [1129, 482] on icon at bounding box center [1120, 490] width 31 height 31
click at [701, 330] on input "f." at bounding box center [700, 325] width 1 height 11
radio input "true"
click at [678, 605] on button "Next" at bounding box center [699, 626] width 215 height 53
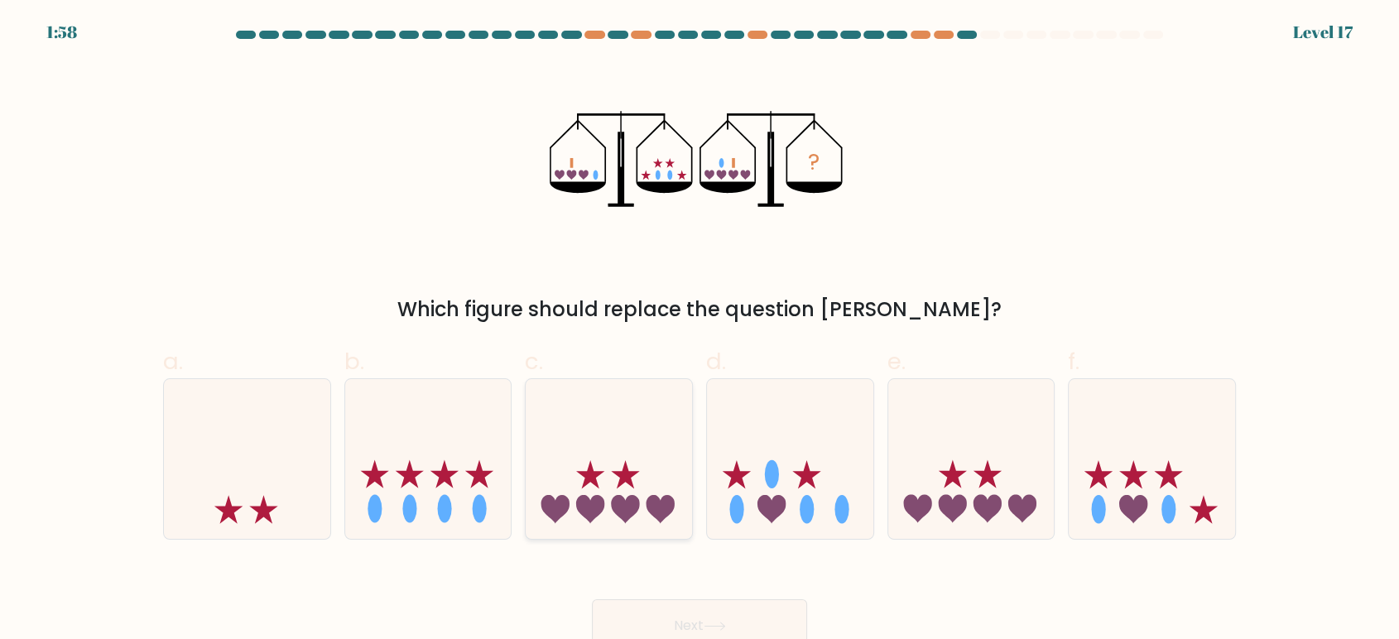
click at [644, 425] on icon at bounding box center [609, 458] width 166 height 137
click at [700, 330] on input "c." at bounding box center [700, 325] width 1 height 11
radio input "true"
click at [684, 609] on button "Next" at bounding box center [699, 626] width 215 height 53
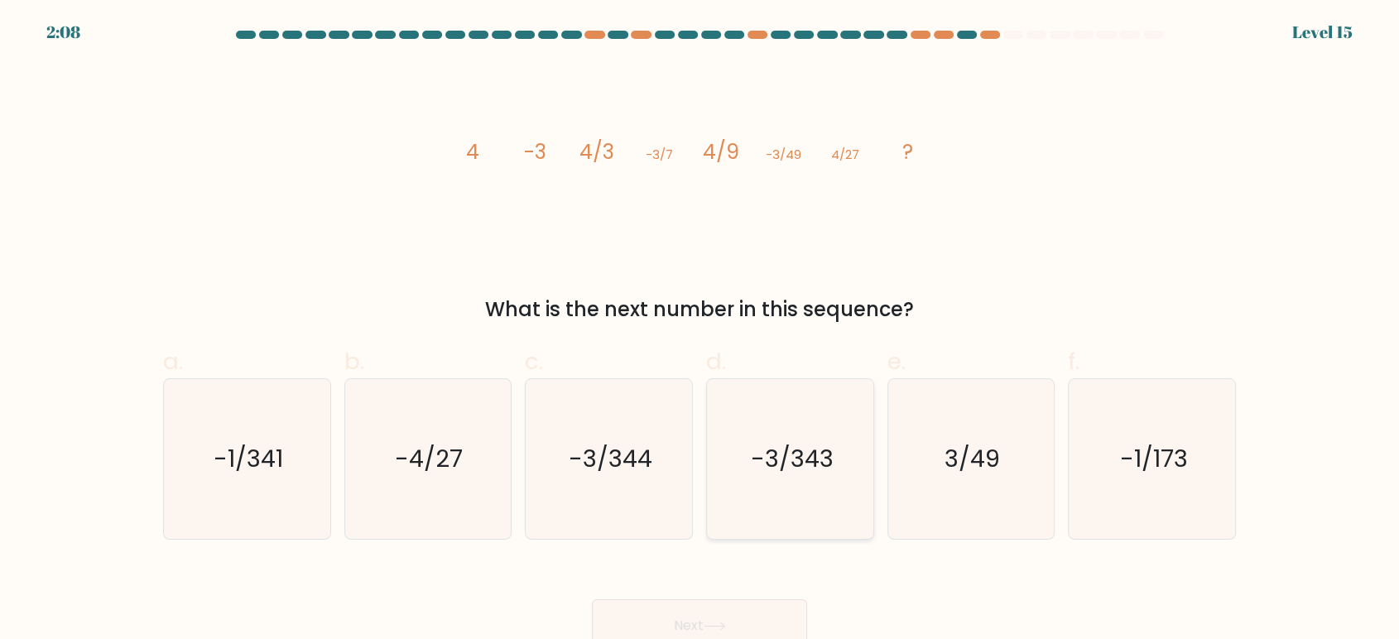
click at [819, 421] on icon "-3/343" at bounding box center [791, 459] width 160 height 160
click at [701, 330] on input "d. -3/343" at bounding box center [700, 325] width 1 height 11
radio input "true"
click at [725, 601] on button "Next" at bounding box center [699, 626] width 215 height 53
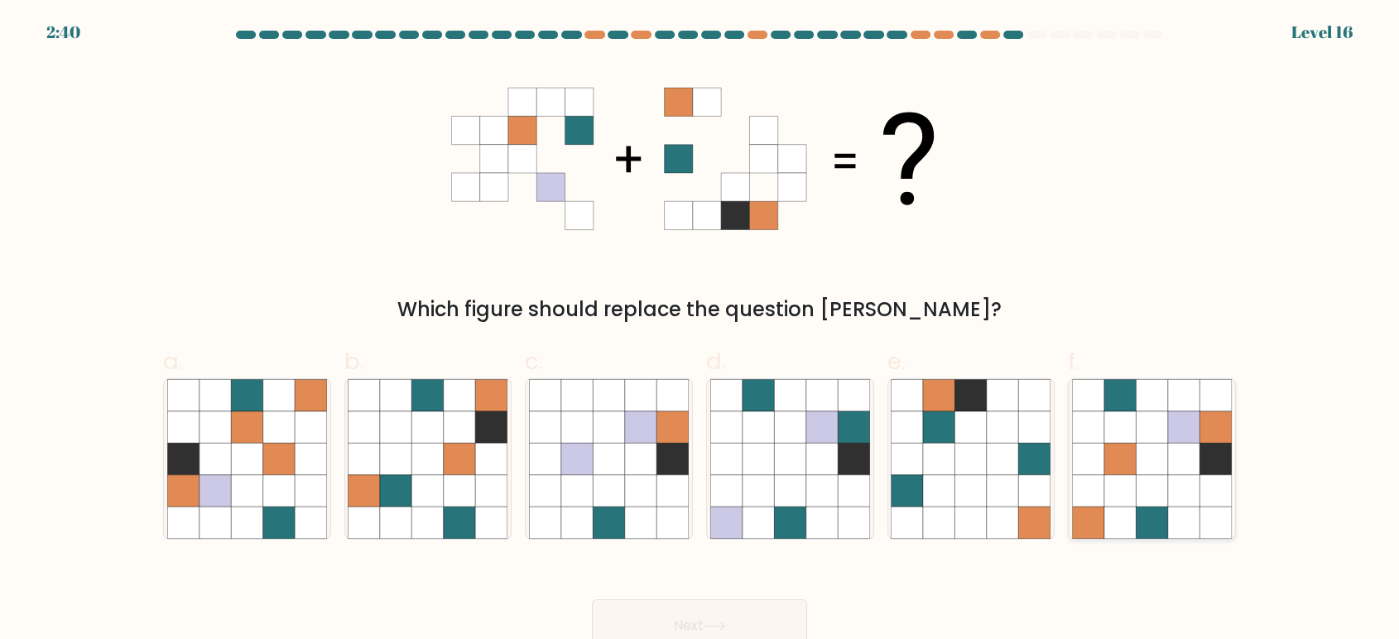
click at [1117, 460] on icon at bounding box center [1120, 458] width 31 height 31
click at [701, 330] on input "f." at bounding box center [700, 325] width 1 height 11
radio input "true"
click at [703, 622] on button "Next" at bounding box center [699, 626] width 215 height 53
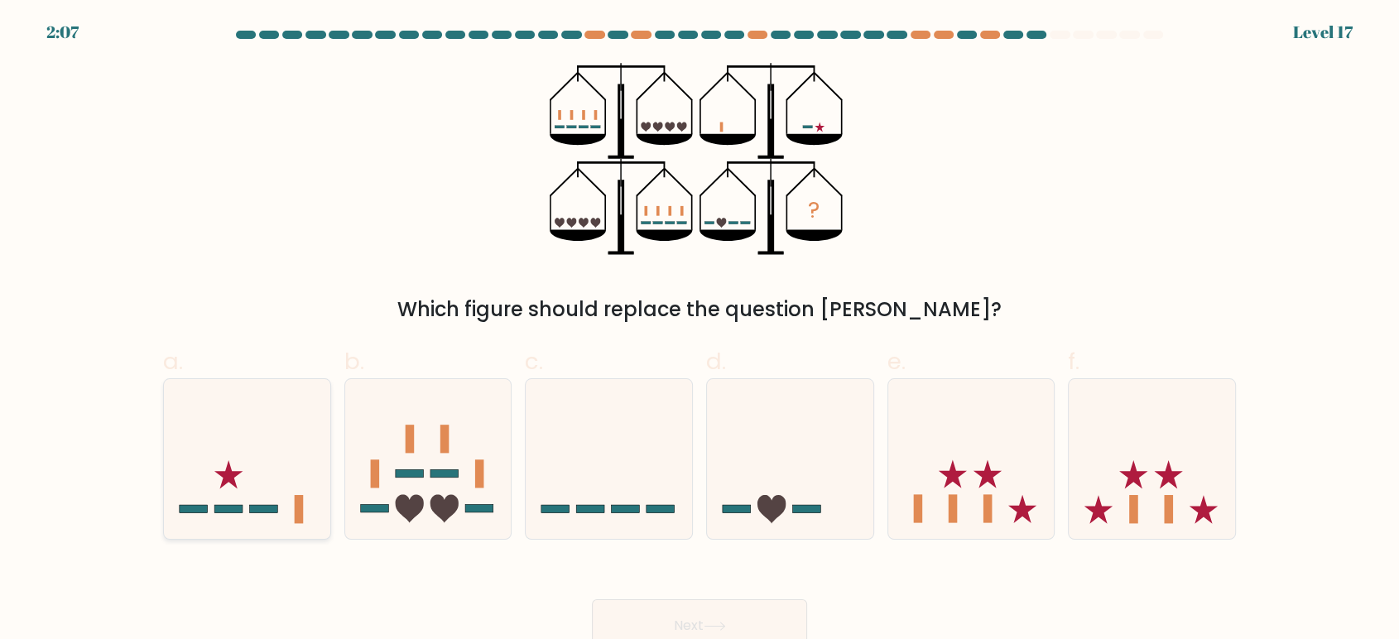
click at [263, 502] on icon at bounding box center [247, 458] width 166 height 137
click at [700, 330] on input "a." at bounding box center [700, 325] width 1 height 11
radio input "true"
click at [739, 608] on button "Next" at bounding box center [699, 626] width 215 height 53
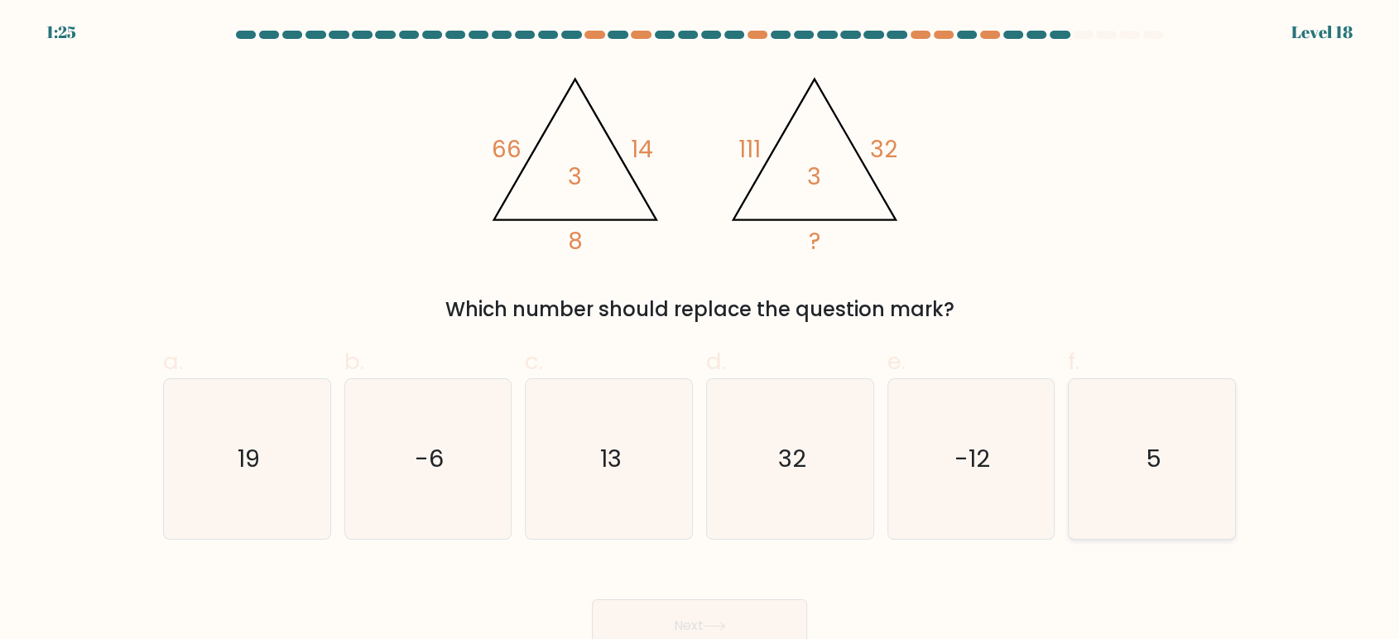
click at [1197, 507] on icon "5" at bounding box center [1152, 459] width 160 height 160
click at [701, 330] on input "f. 5" at bounding box center [700, 325] width 1 height 11
radio input "true"
click at [735, 615] on button "Next" at bounding box center [699, 626] width 215 height 53
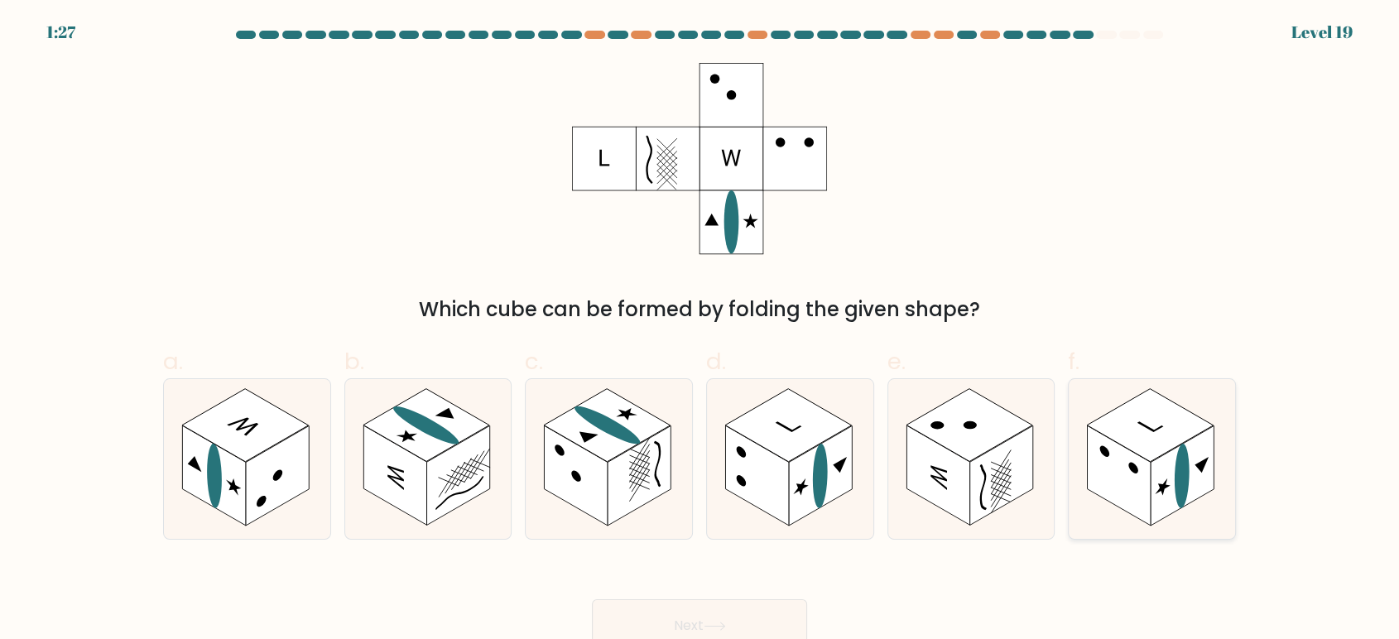
click at [1168, 481] on rect at bounding box center [1182, 476] width 63 height 100
click at [701, 330] on input "f." at bounding box center [700, 325] width 1 height 11
radio input "true"
click at [764, 624] on button "Next" at bounding box center [699, 626] width 215 height 53
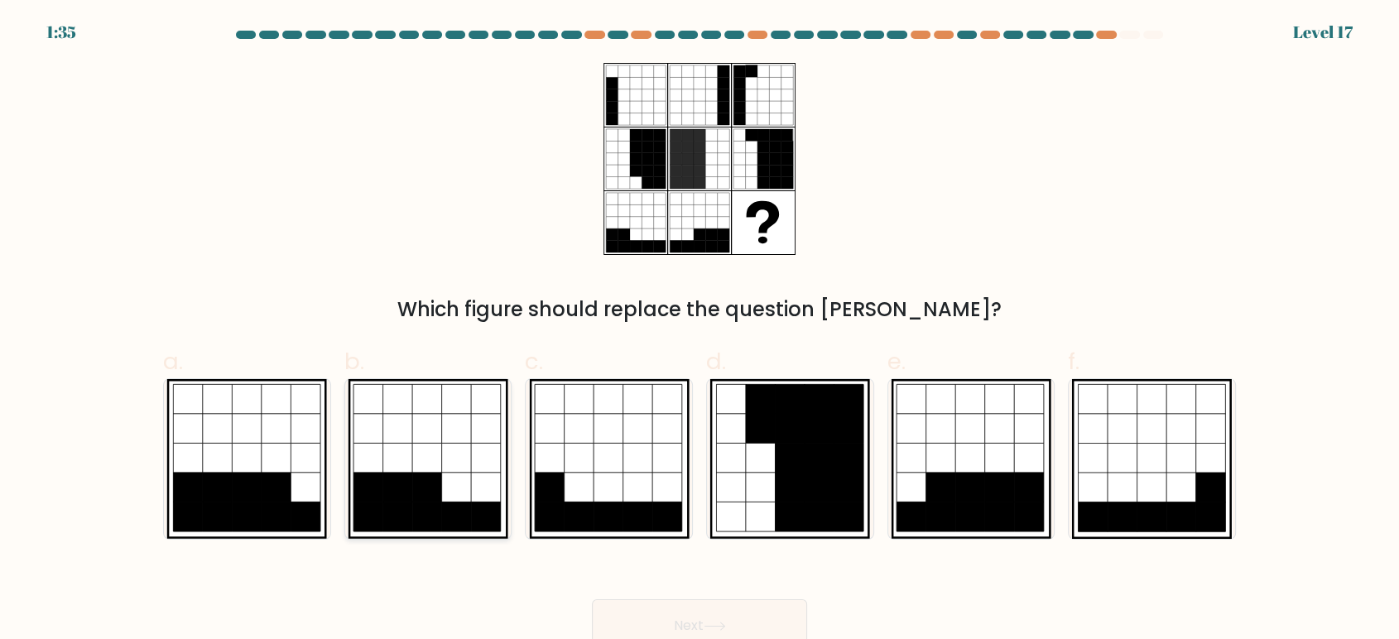
click at [436, 470] on icon at bounding box center [427, 458] width 30 height 30
click at [700, 330] on input "b." at bounding box center [700, 325] width 1 height 11
radio input "true"
click at [243, 479] on icon at bounding box center [248, 488] width 30 height 30
click at [700, 330] on input "a." at bounding box center [700, 325] width 1 height 11
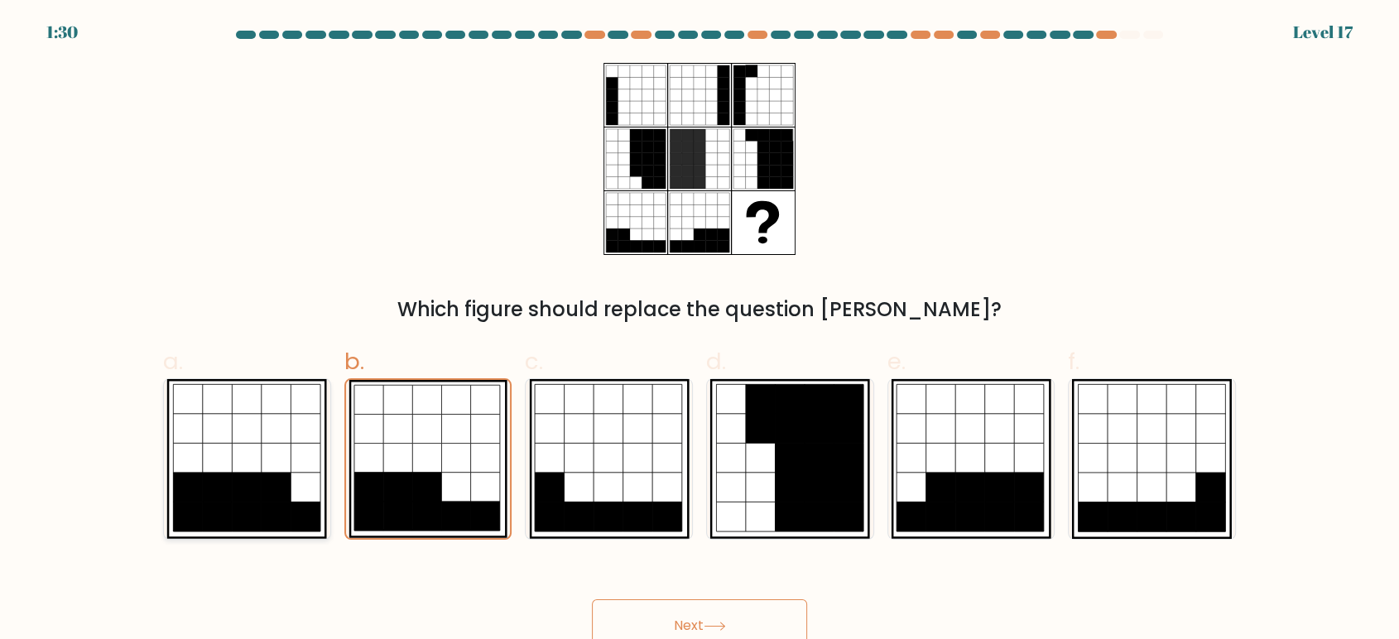
radio input "true"
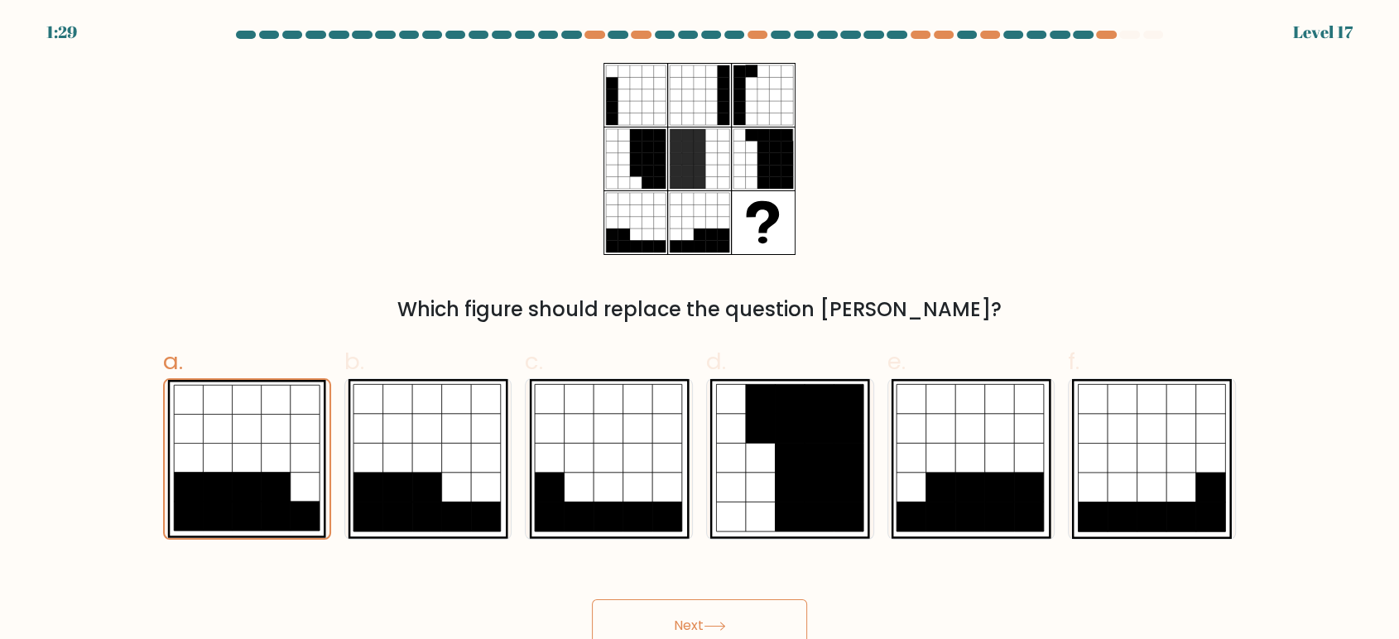
click at [657, 620] on button "Next" at bounding box center [699, 626] width 215 height 53
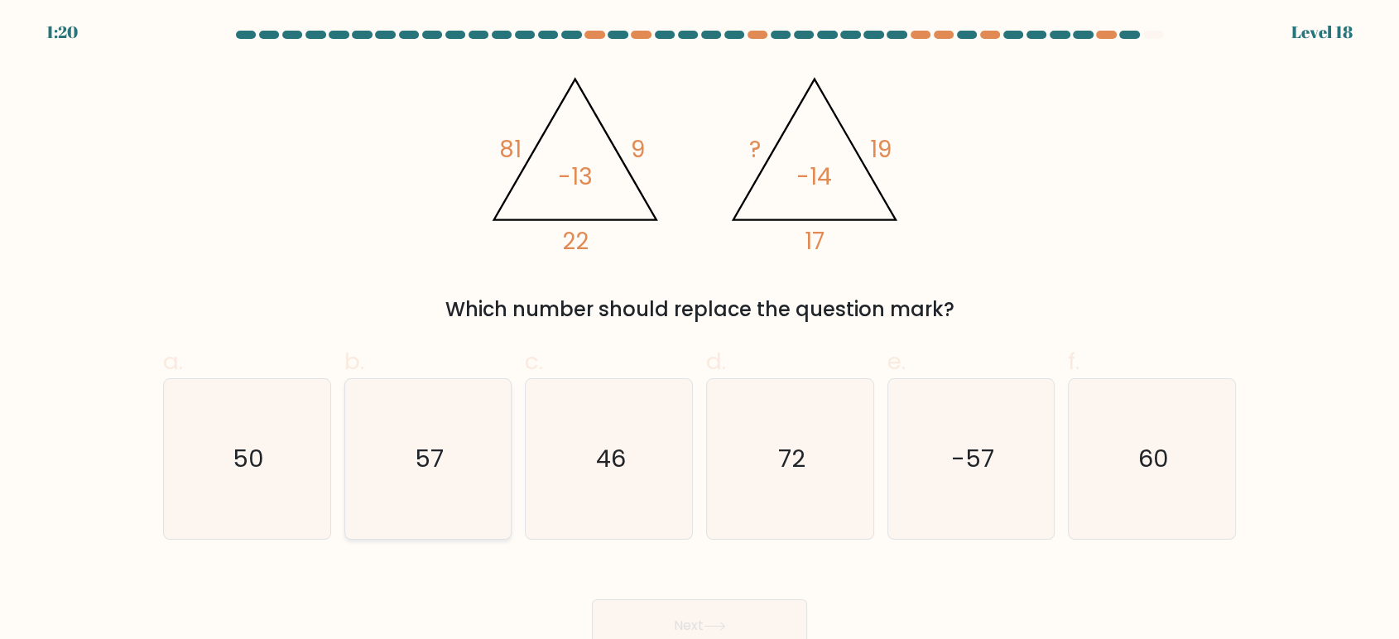
click at [405, 476] on icon "57" at bounding box center [428, 459] width 160 height 160
click at [700, 330] on input "b. 57" at bounding box center [700, 325] width 1 height 11
radio input "true"
click at [693, 617] on button "Next" at bounding box center [699, 626] width 215 height 53
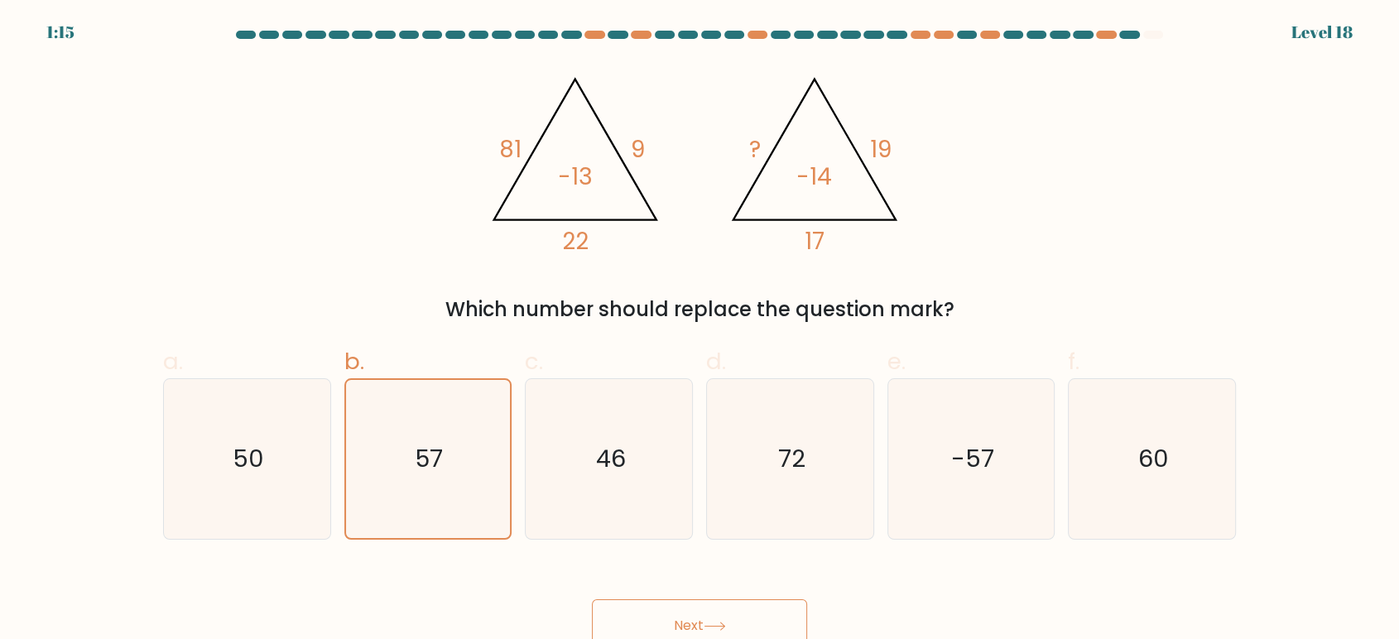
scroll to position [12, 0]
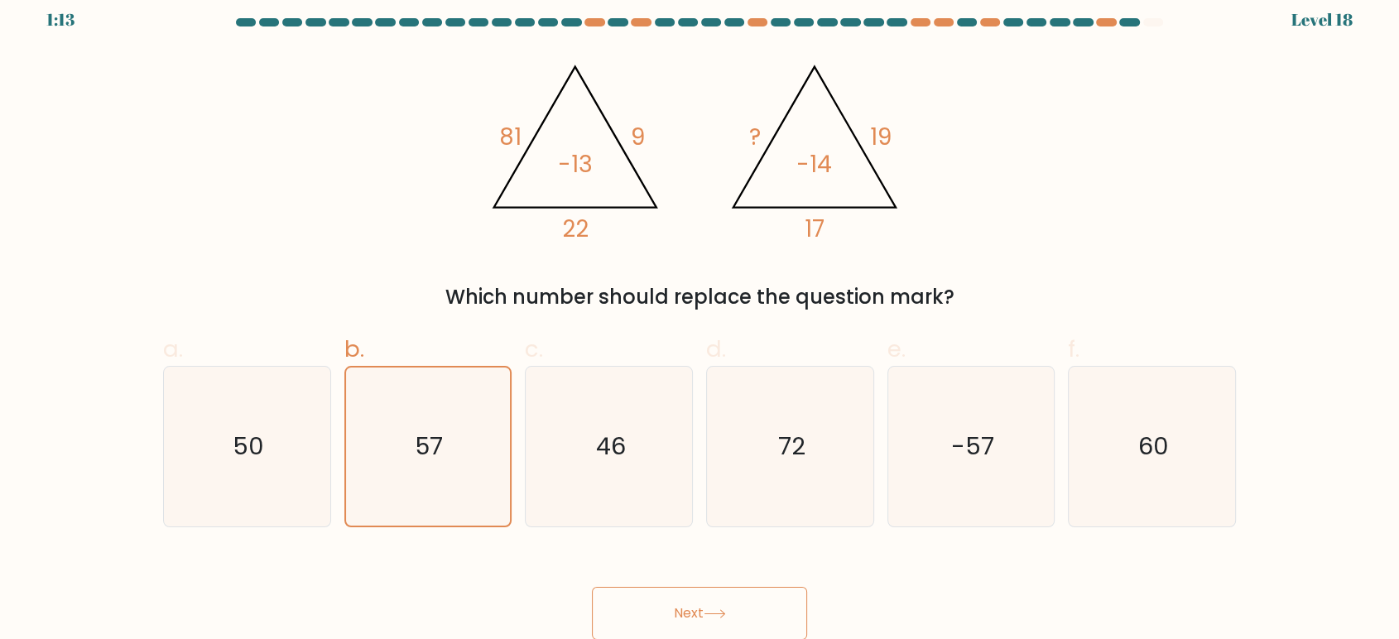
click at [749, 609] on button "Next" at bounding box center [699, 613] width 215 height 53
click at [747, 605] on button "Next" at bounding box center [699, 613] width 215 height 53
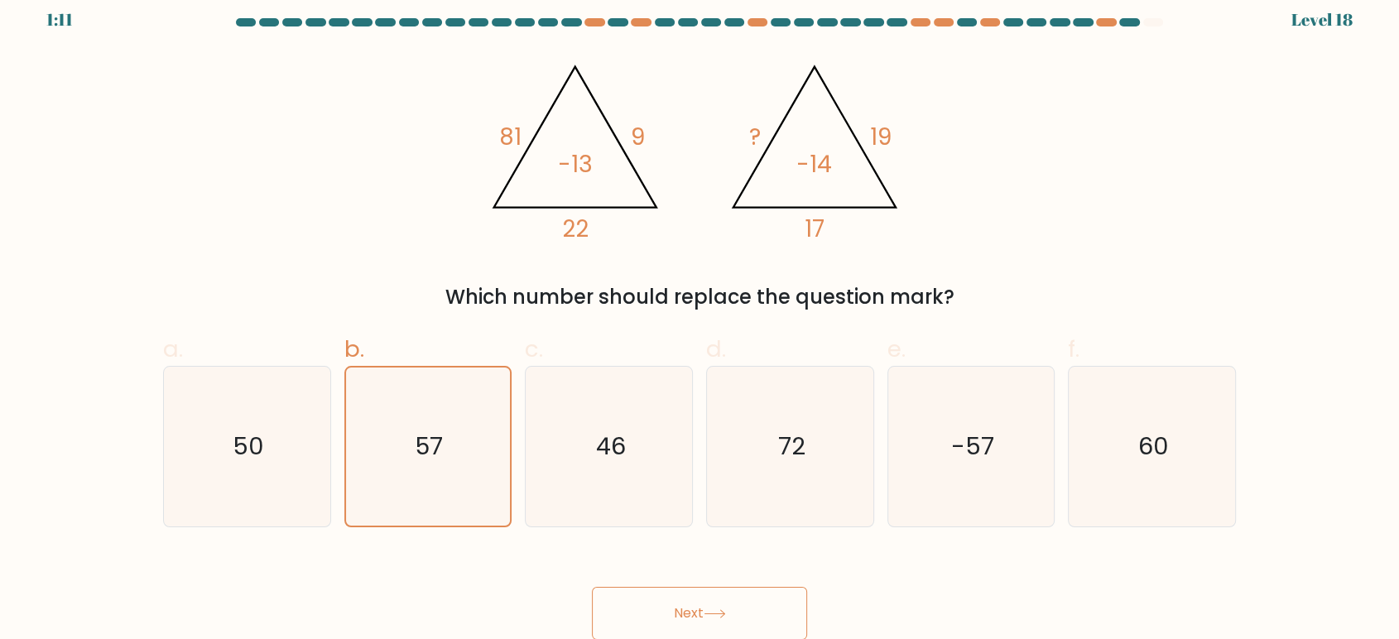
click at [747, 605] on button "Next" at bounding box center [699, 613] width 215 height 53
click at [648, 490] on icon "46" at bounding box center [609, 447] width 160 height 160
click at [700, 318] on input "c. 46" at bounding box center [700, 312] width 1 height 11
radio input "true"
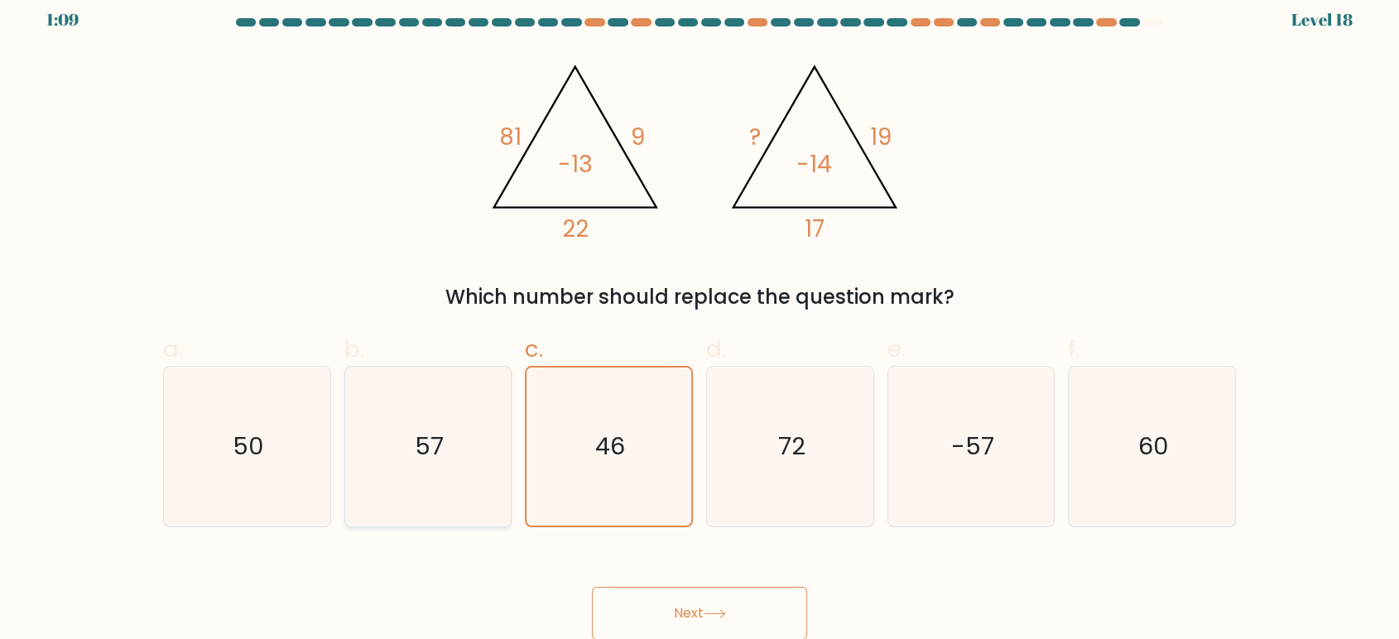
click at [446, 443] on icon "57" at bounding box center [428, 447] width 160 height 160
click at [700, 318] on input "b. 57" at bounding box center [700, 312] width 1 height 11
radio input "true"
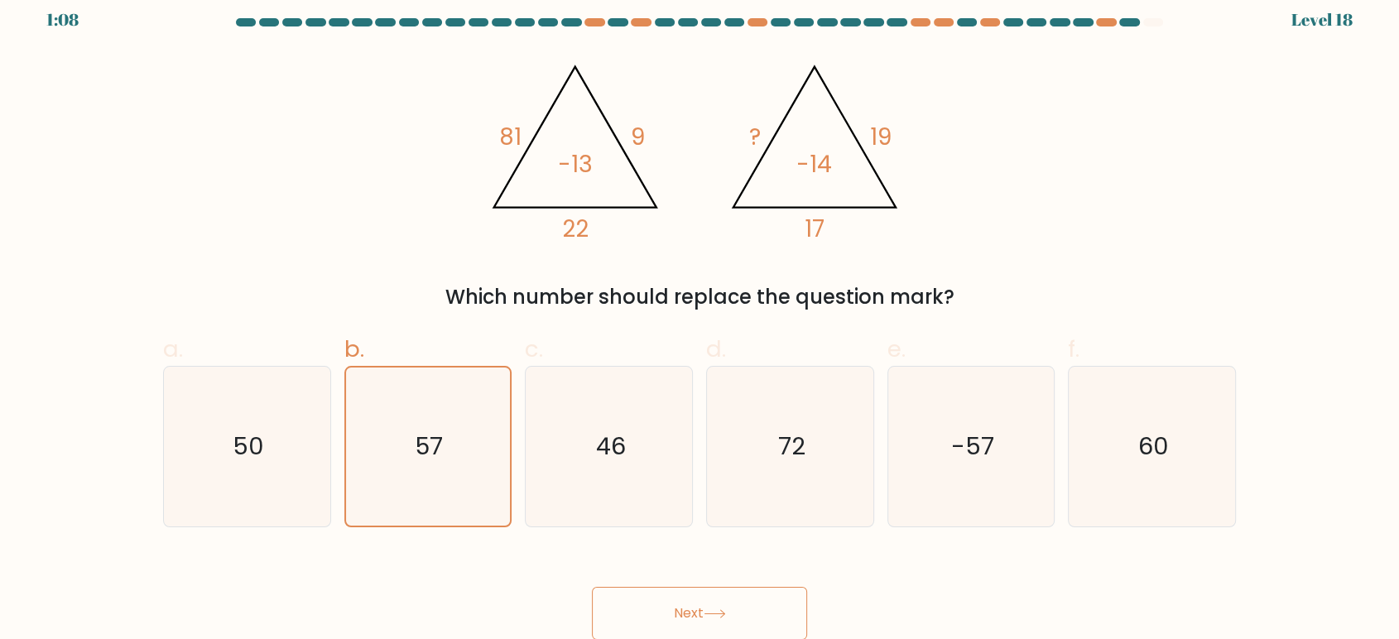
click at [755, 615] on button "Next" at bounding box center [699, 613] width 215 height 53
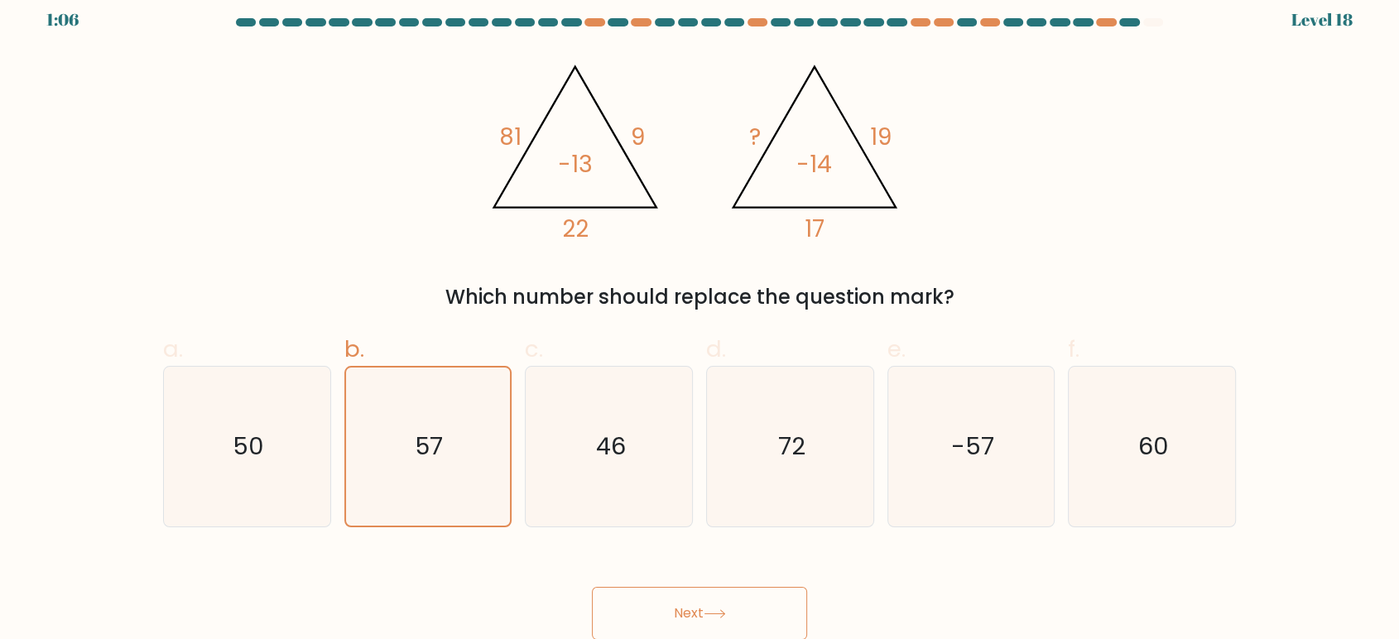
click at [739, 605] on button "Next" at bounding box center [699, 613] width 215 height 53
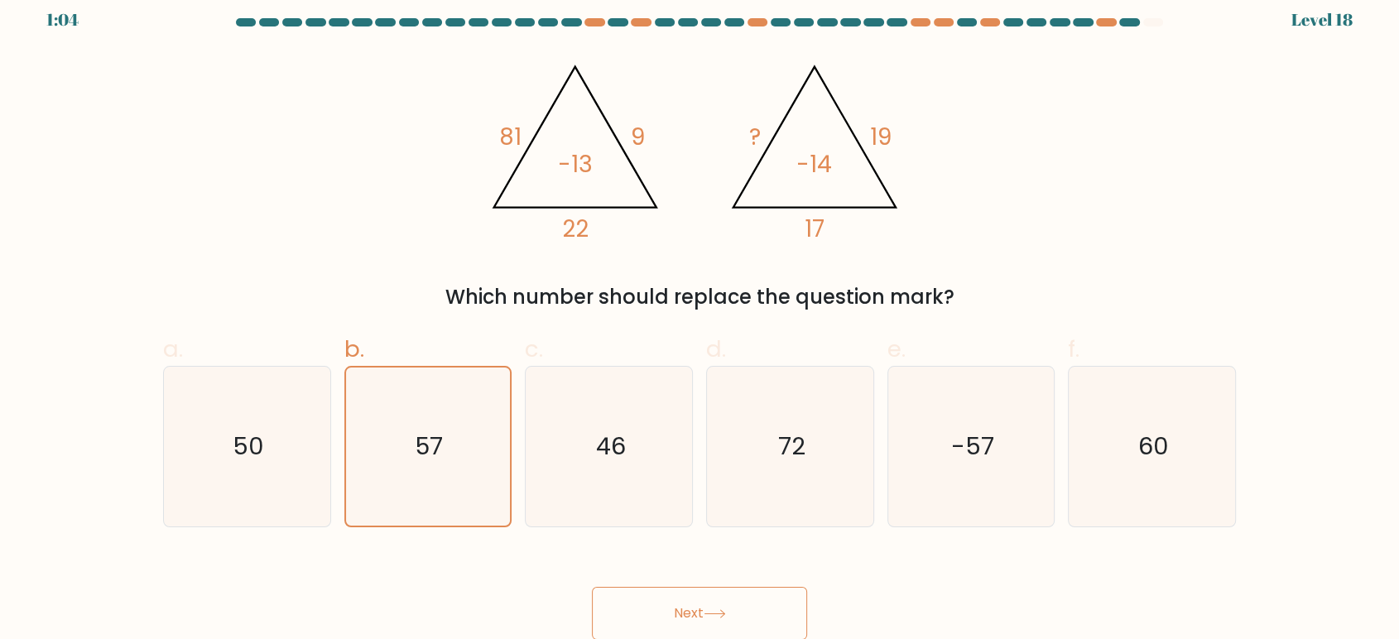
click at [592, 587] on button "Next" at bounding box center [699, 613] width 215 height 53
click at [739, 605] on button "Next" at bounding box center [699, 613] width 215 height 53
click at [640, 498] on icon "46" at bounding box center [609, 447] width 160 height 160
click at [700, 318] on input "c. 46" at bounding box center [700, 312] width 1 height 11
radio input "true"
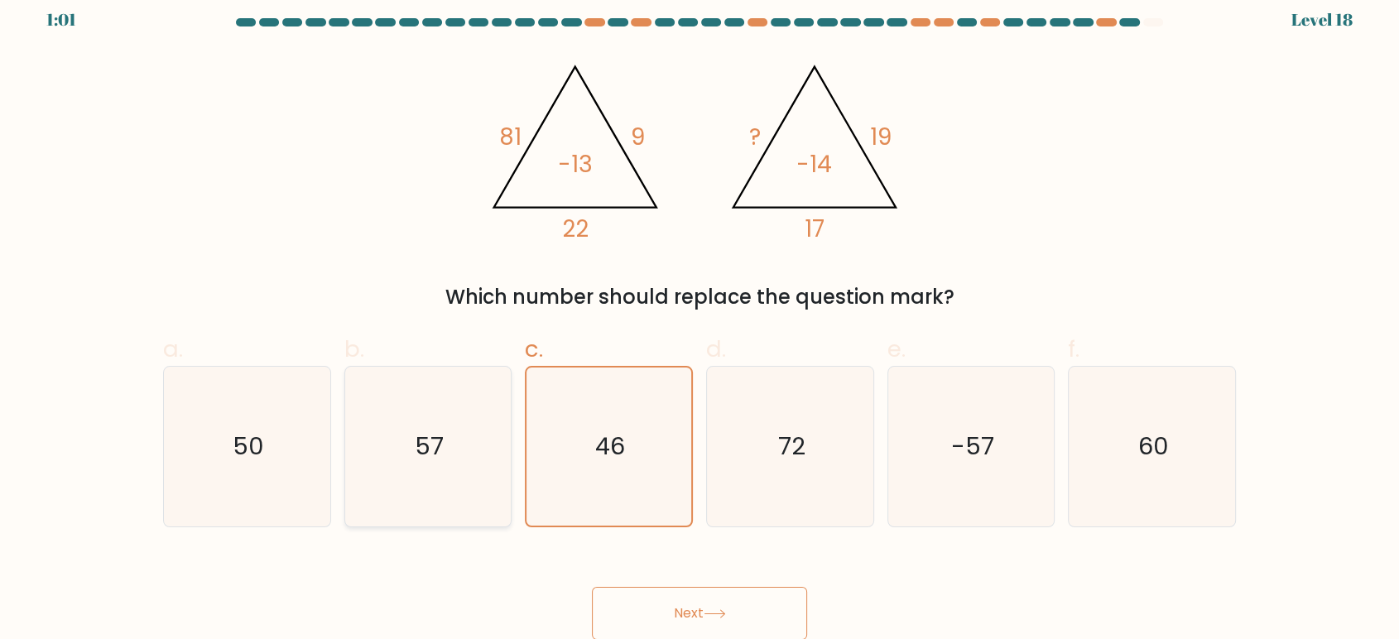
click at [463, 436] on icon "57" at bounding box center [428, 447] width 160 height 160
click at [700, 318] on input "b. 57" at bounding box center [700, 312] width 1 height 11
radio input "true"
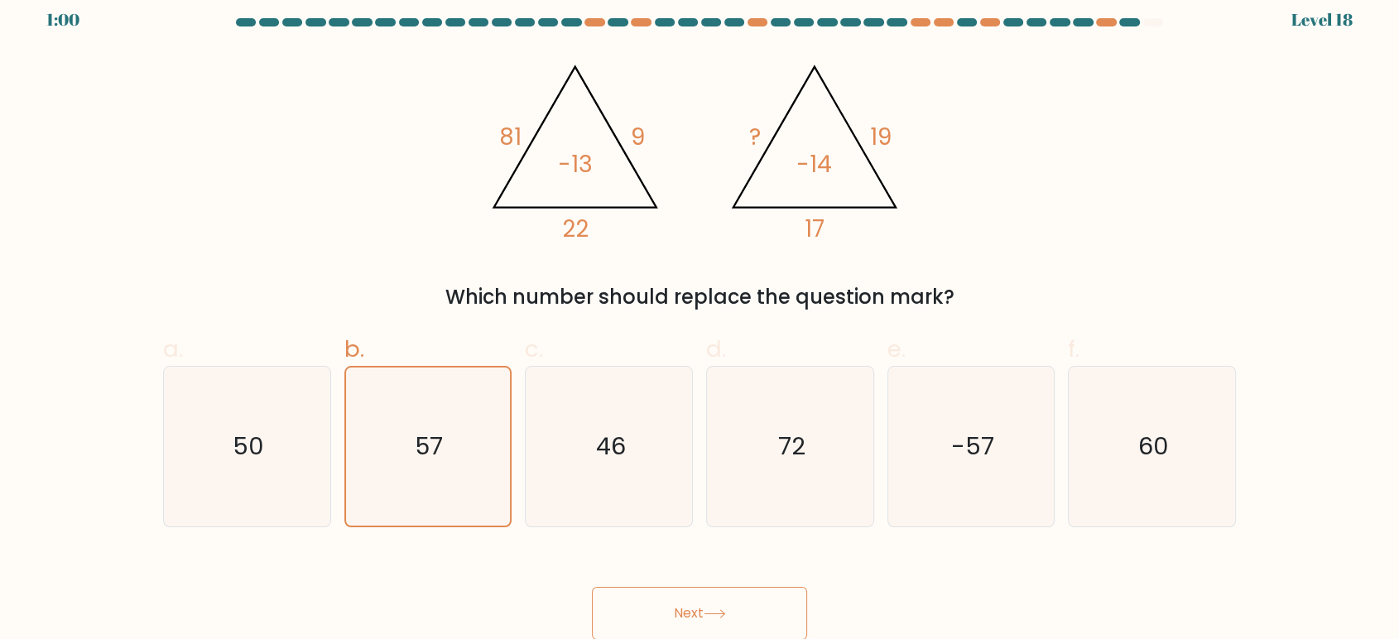
click at [638, 615] on button "Next" at bounding box center [699, 613] width 215 height 53
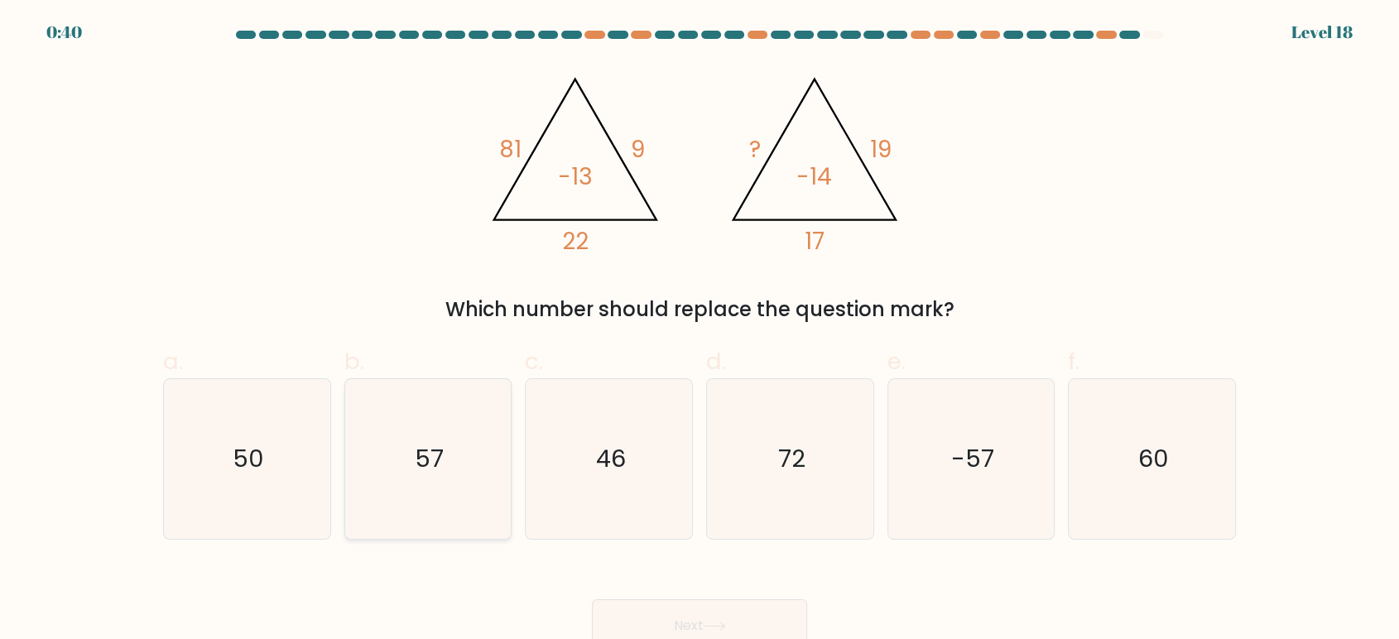
click at [436, 450] on text "57" at bounding box center [429, 458] width 29 height 33
click at [700, 330] on input "b. 57" at bounding box center [700, 325] width 1 height 11
radio input "true"
click at [614, 608] on button "Next" at bounding box center [699, 626] width 215 height 53
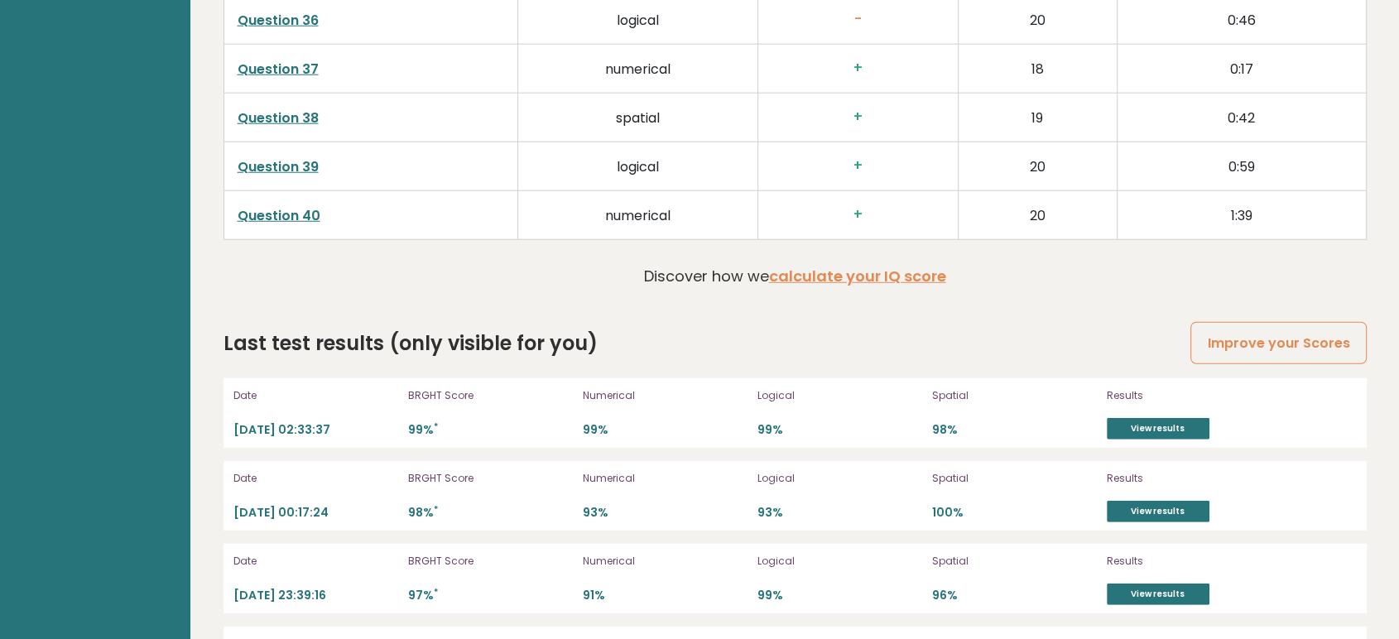
scroll to position [4509, 0]
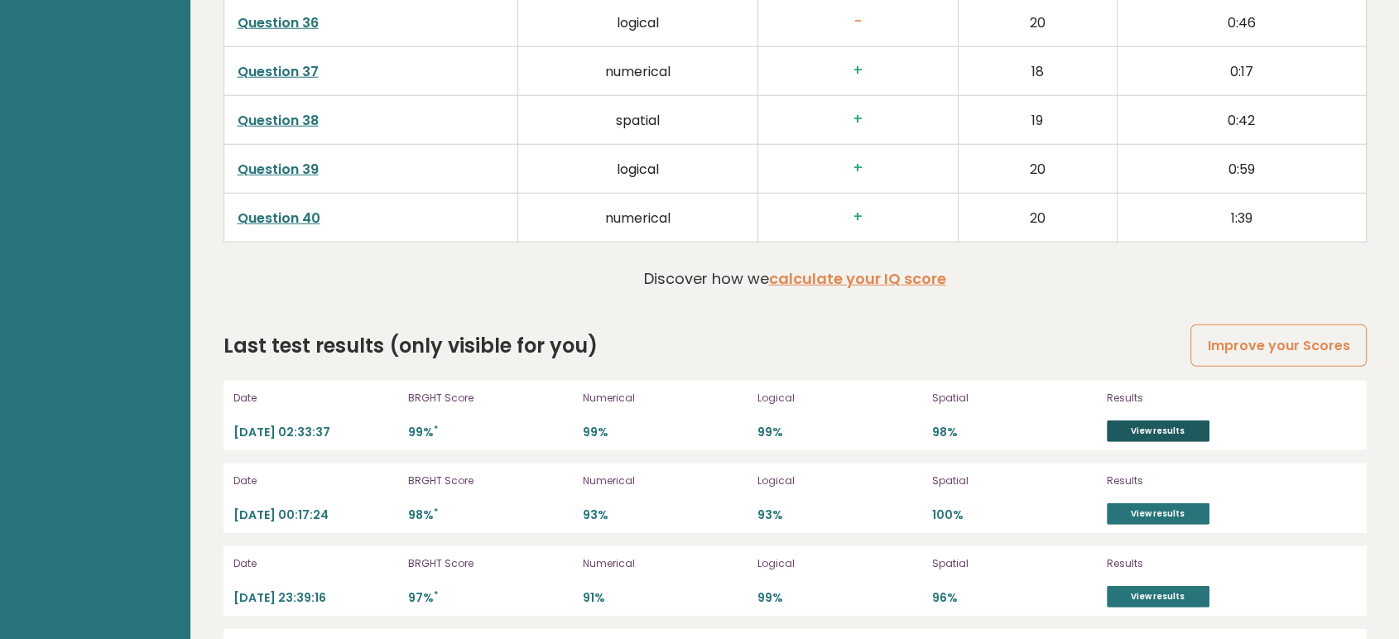
click at [1136, 421] on link "View results" at bounding box center [1158, 432] width 103 height 22
click at [1123, 421] on link "View results" at bounding box center [1158, 432] width 103 height 22
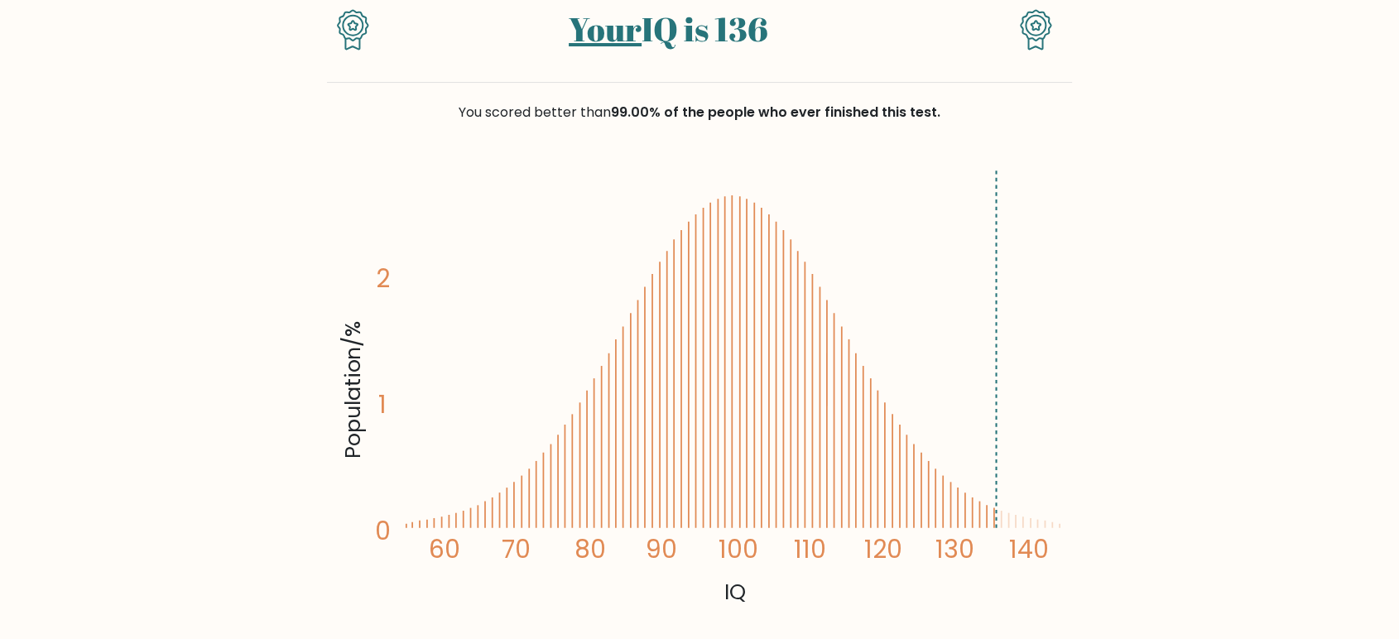
scroll to position [164, 0]
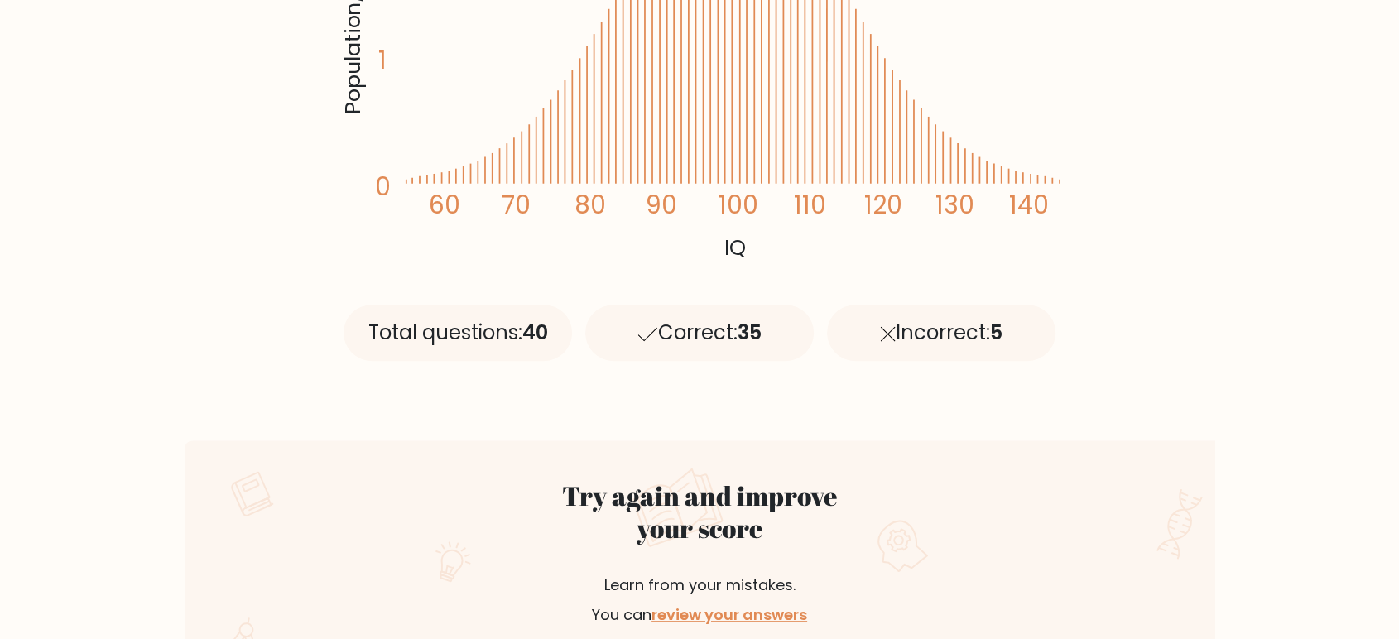
scroll to position [506, 0]
